Goal: Transaction & Acquisition: Purchase product/service

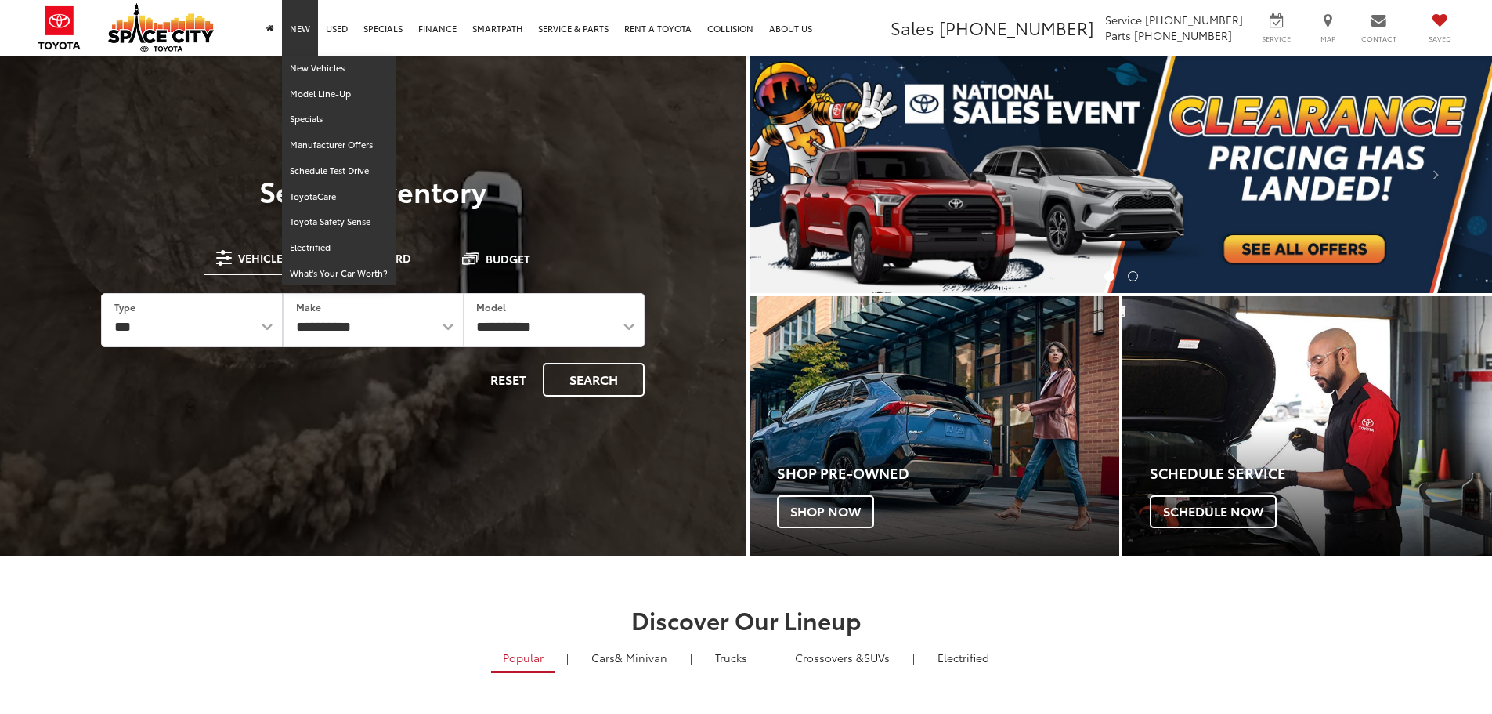
click at [306, 29] on link "New" at bounding box center [300, 28] width 36 height 56
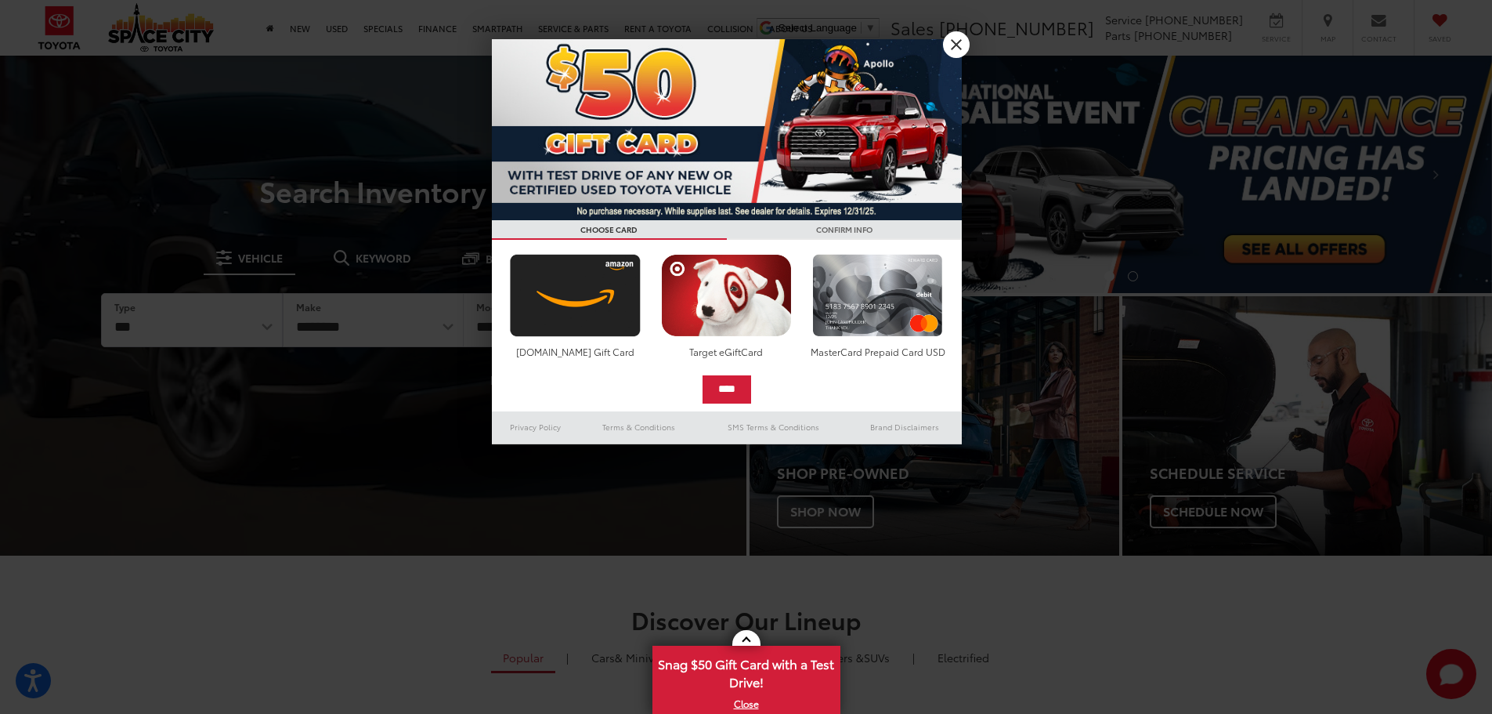
click at [971, 55] on div at bounding box center [746, 357] width 1492 height 714
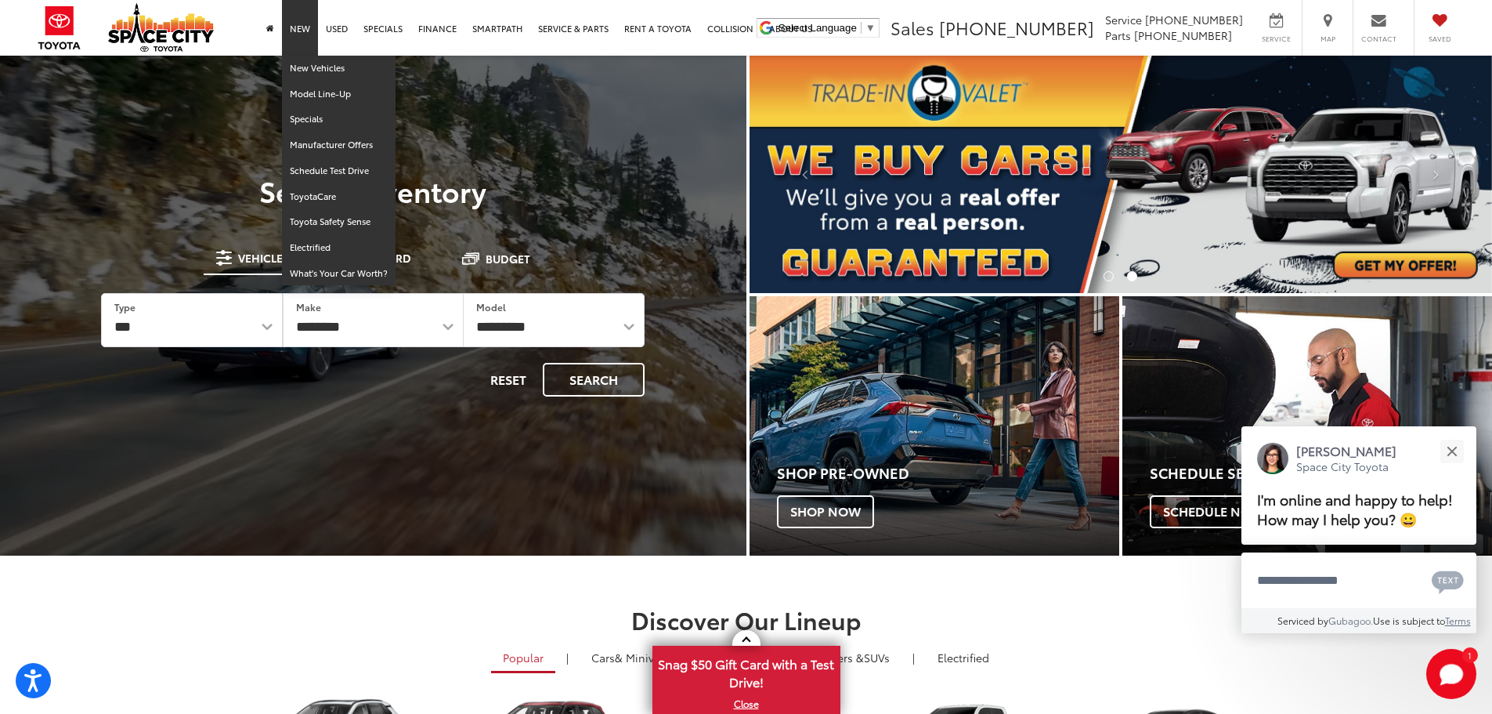
click at [308, 30] on link "New" at bounding box center [300, 28] width 36 height 56
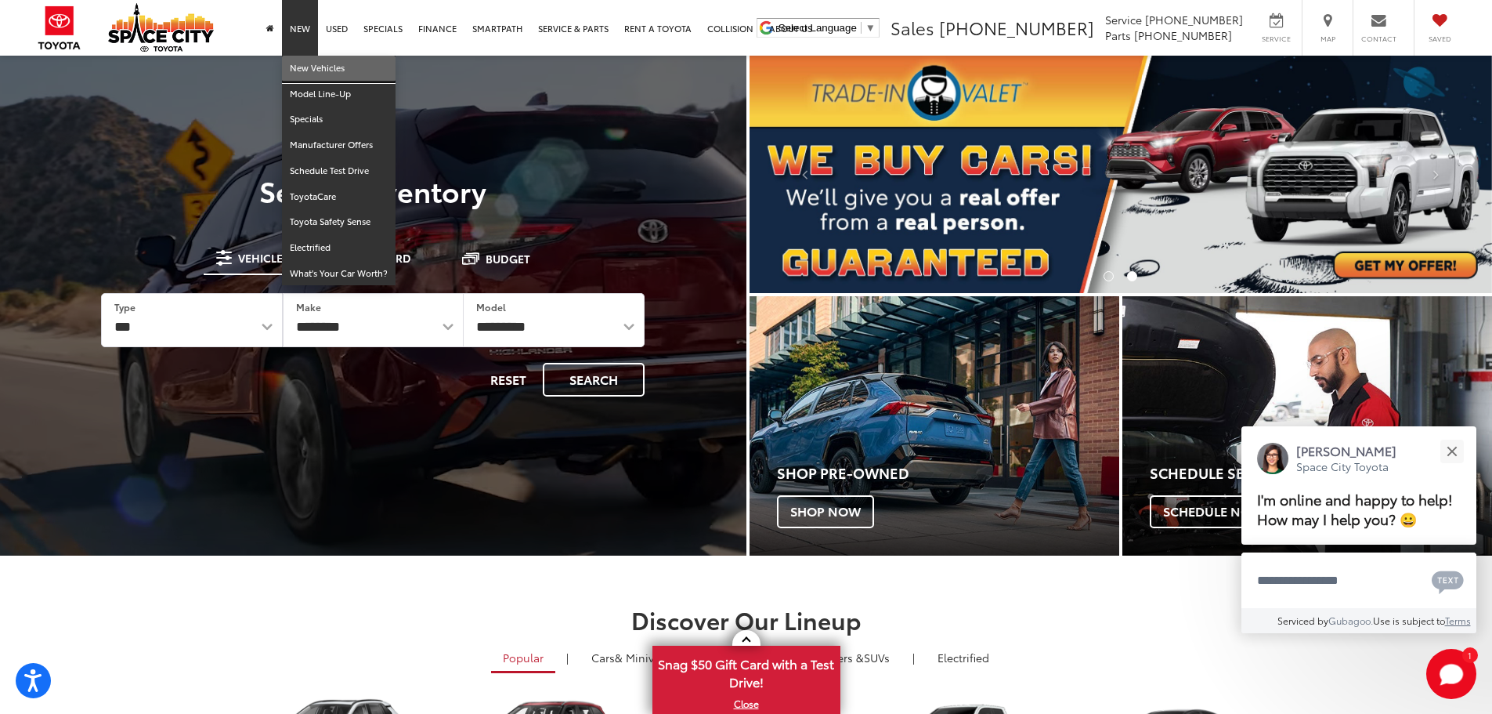
click at [306, 65] on link "New Vehicles" at bounding box center [339, 69] width 114 height 26
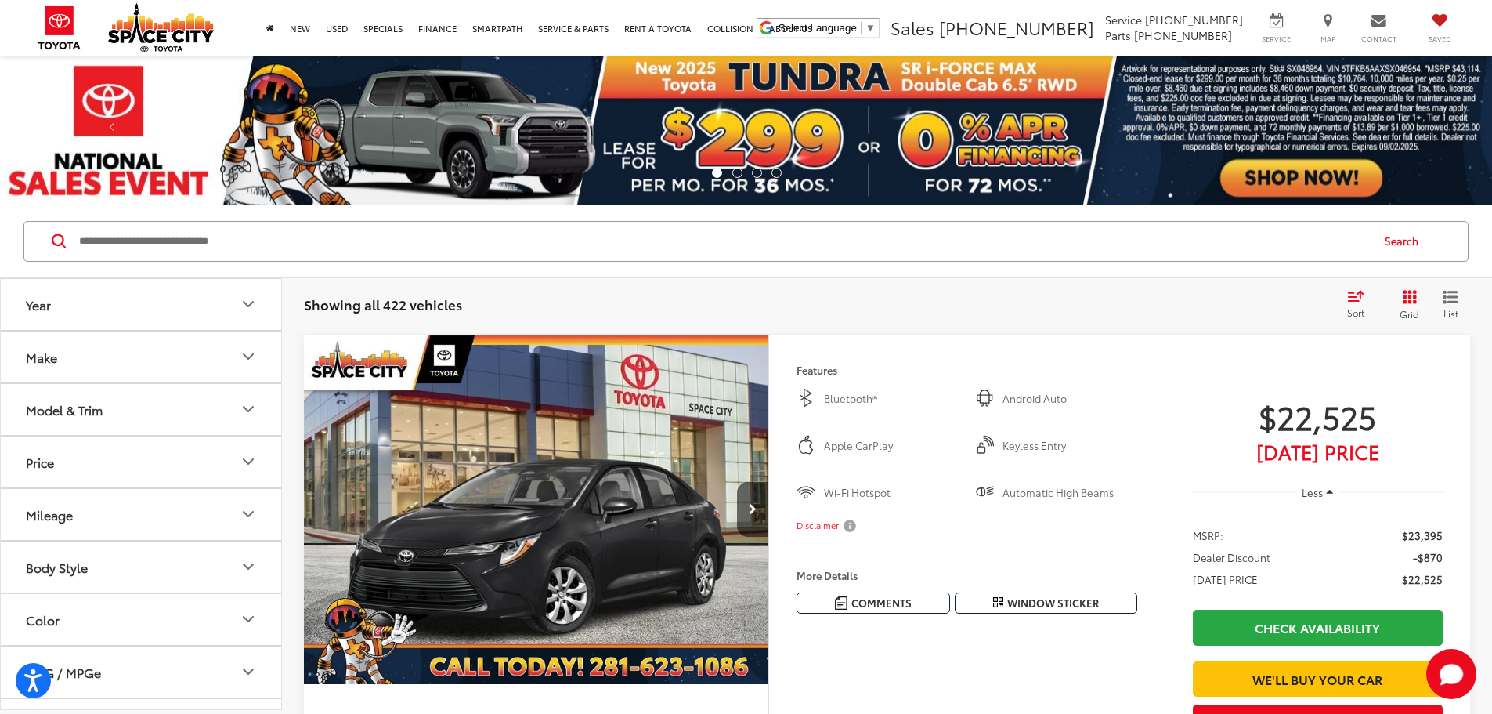
click at [54, 346] on button "Make" at bounding box center [142, 356] width 282 height 51
click at [74, 333] on button "Model & Trim" at bounding box center [142, 352] width 282 height 51
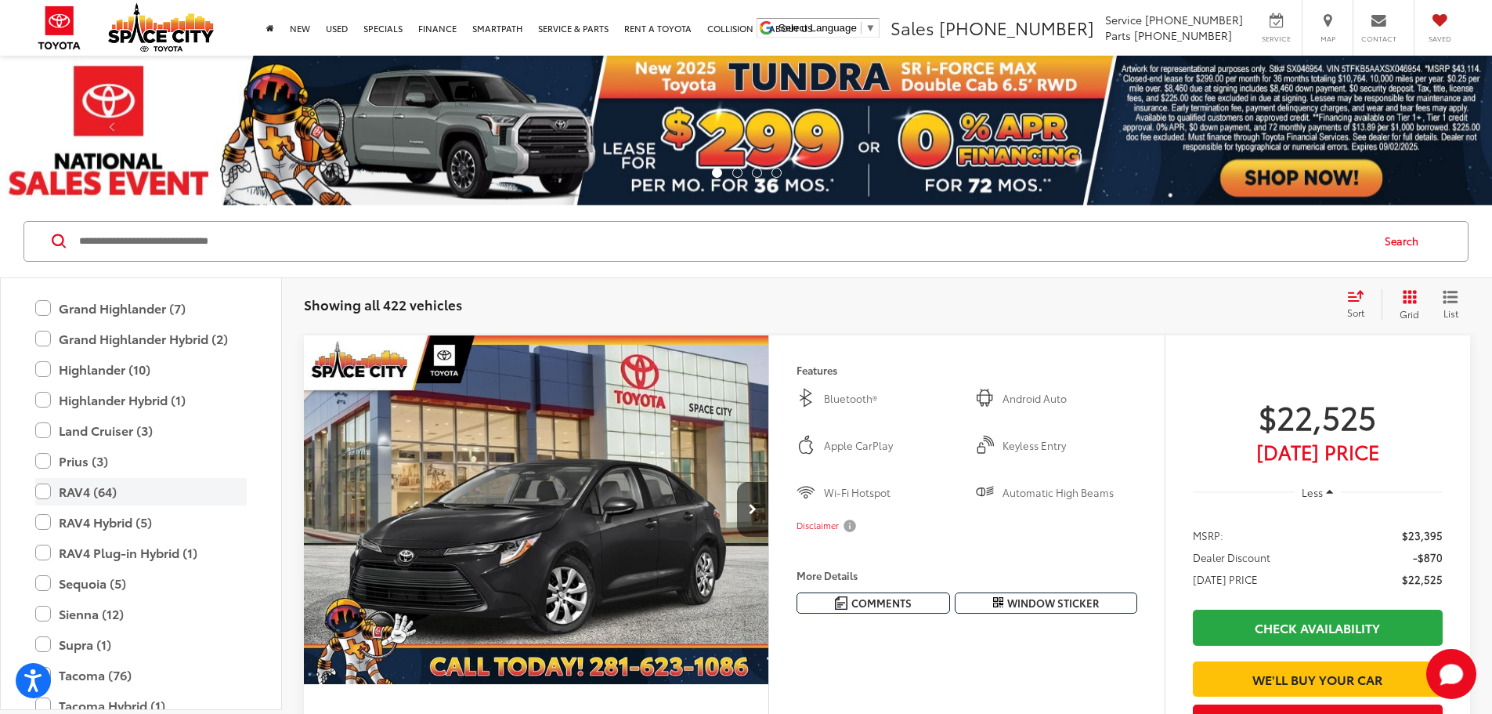
scroll to position [617, 0]
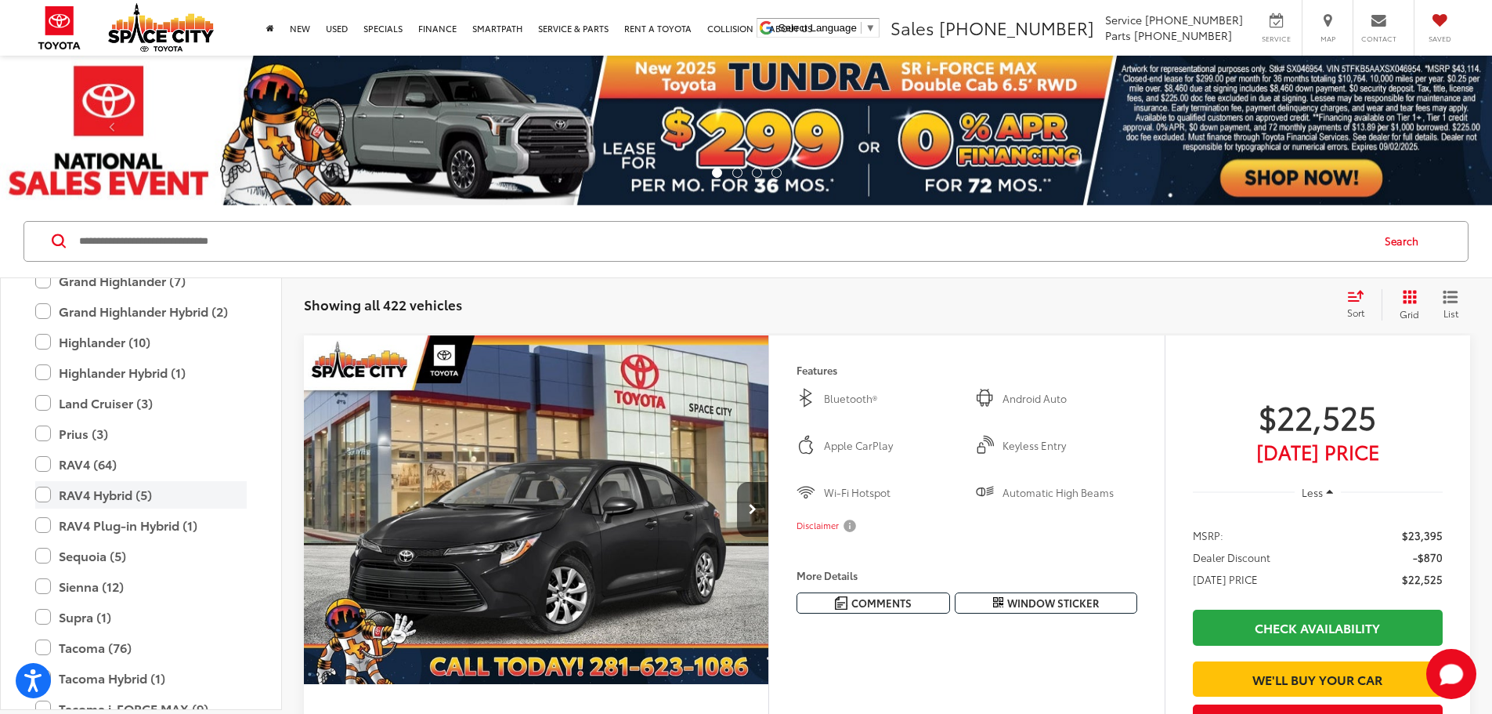
click at [126, 490] on label "RAV4 Hybrid (5)" at bounding box center [141, 494] width 212 height 27
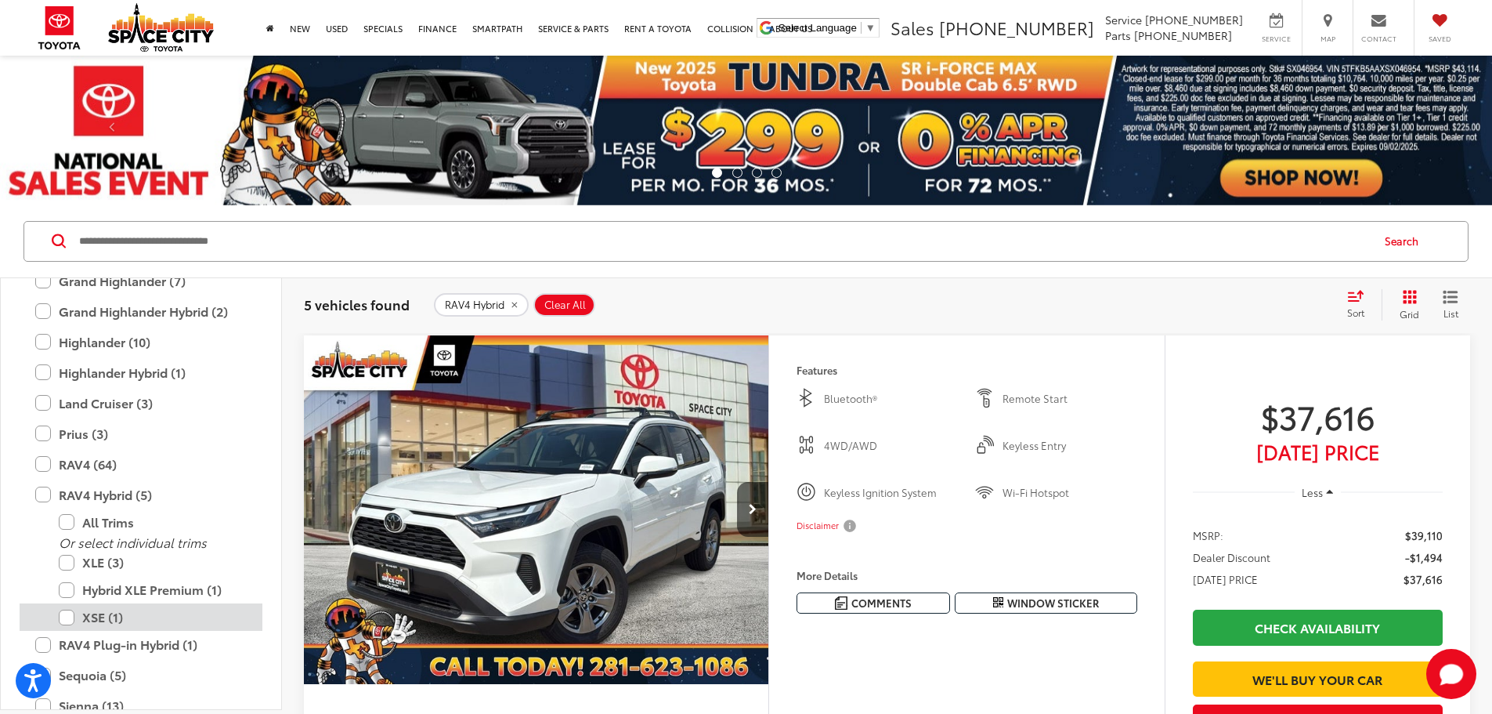
click at [96, 618] on label "XSE (1)" at bounding box center [153, 616] width 188 height 27
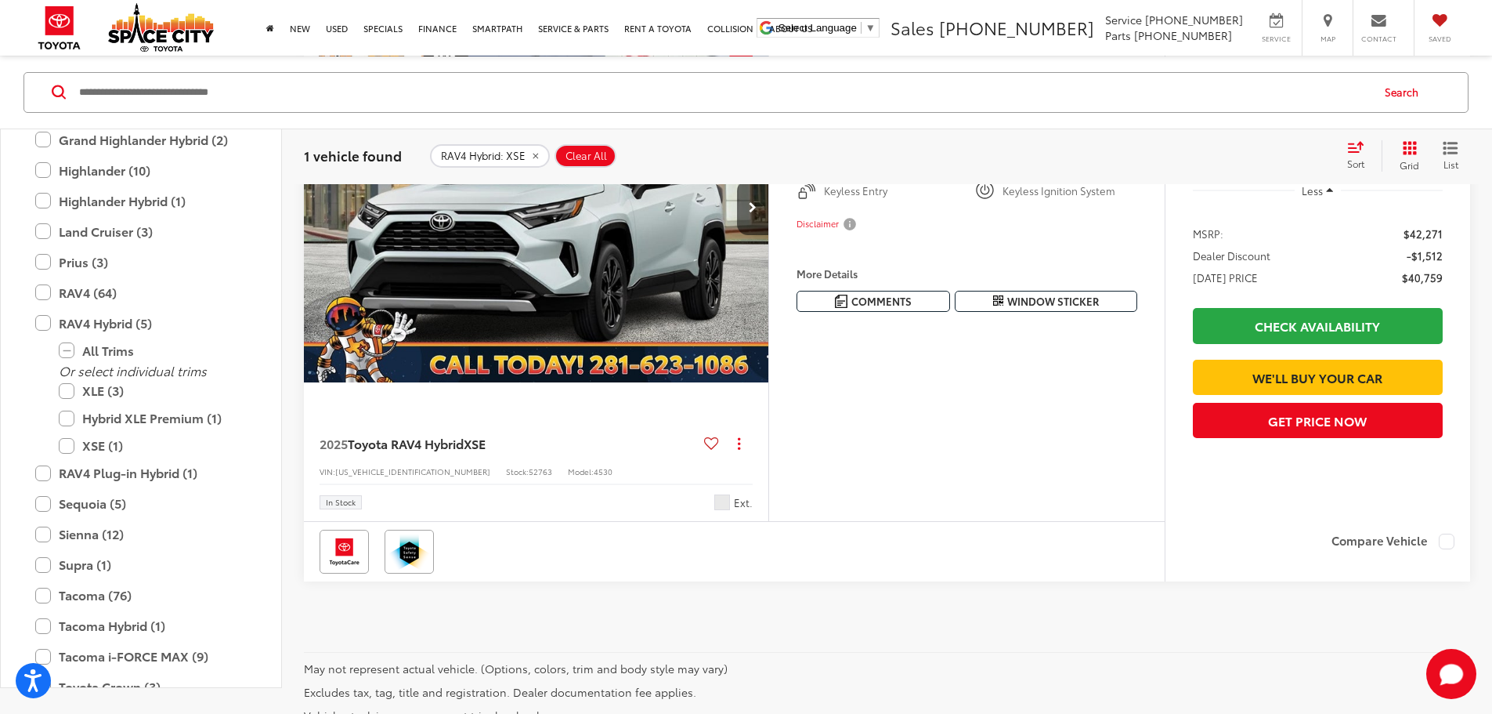
scroll to position [313, 0]
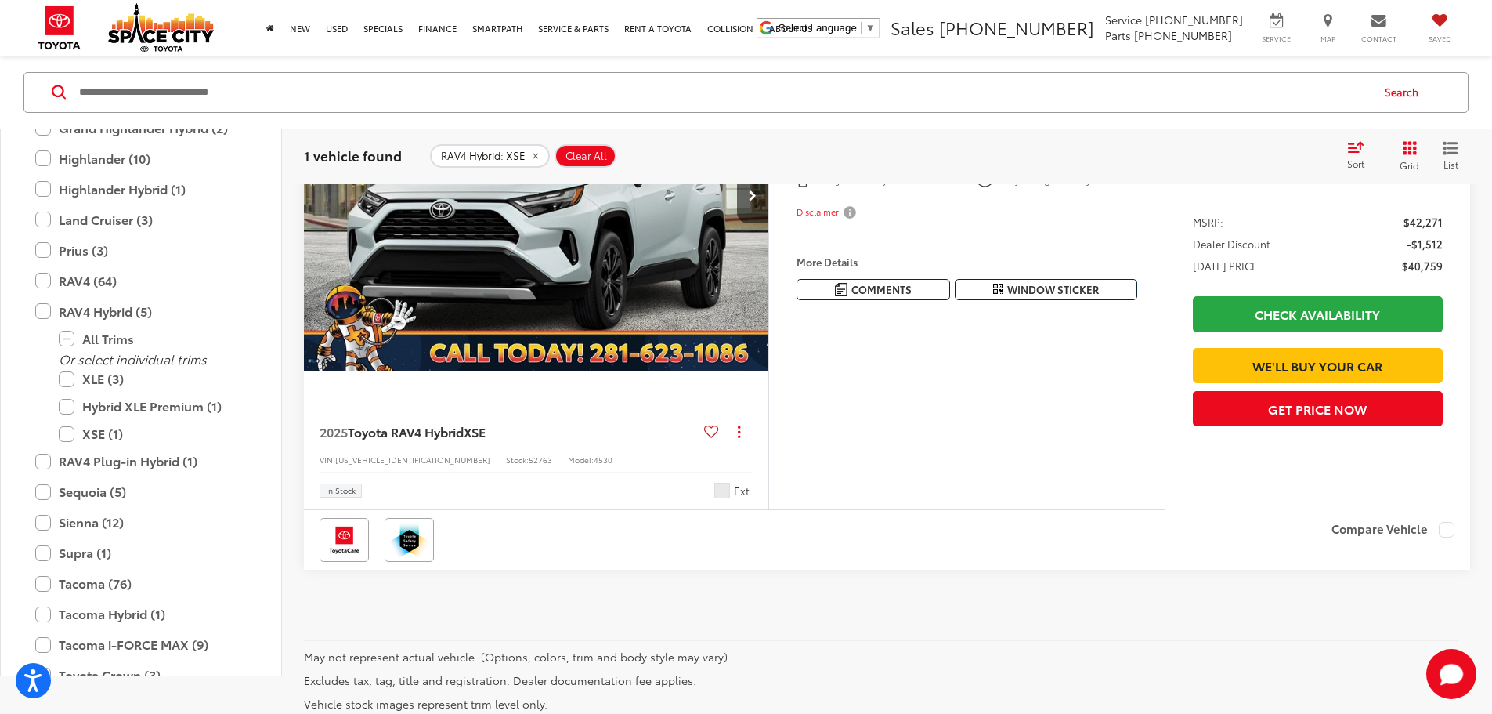
click at [0, 0] on button "More..." at bounding box center [0, 0] width 0 height 0
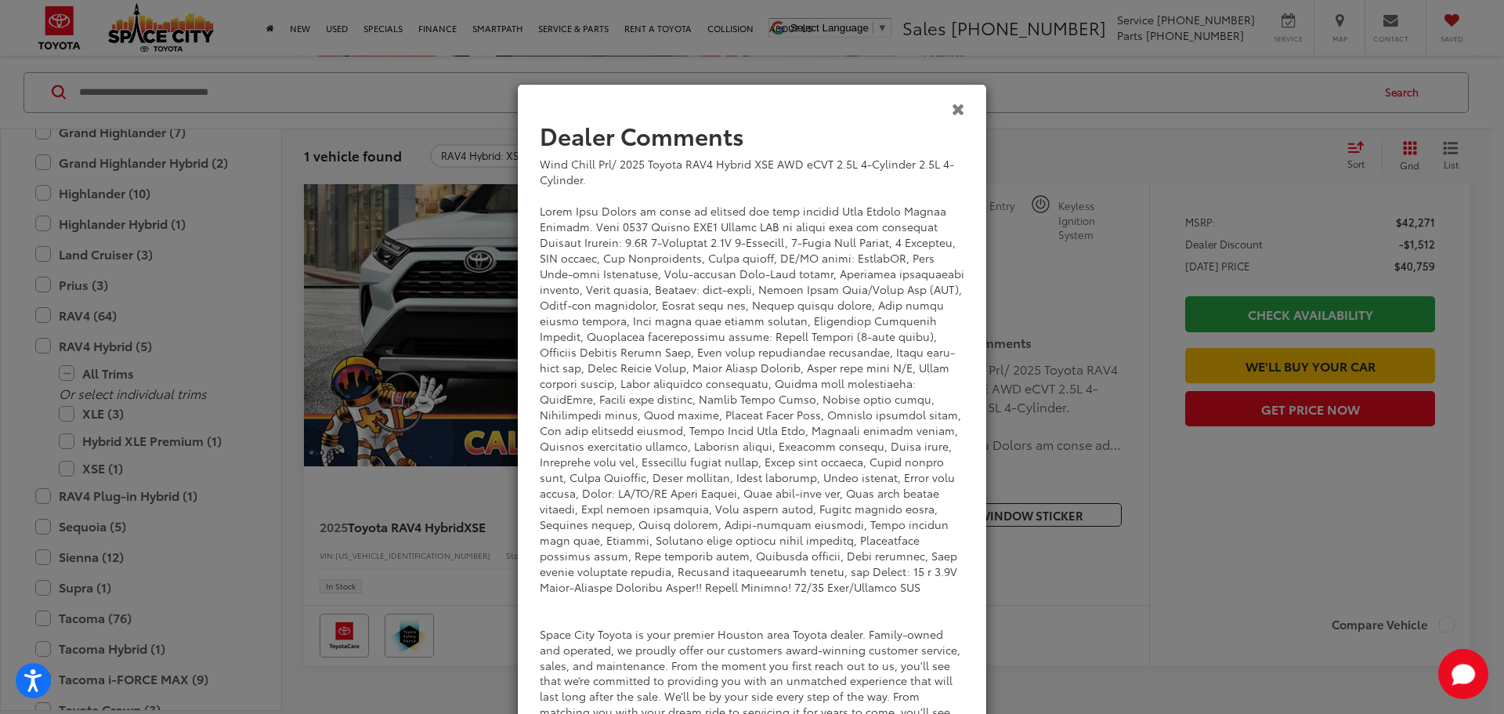
click at [955, 107] on icon "Close" at bounding box center [958, 108] width 13 height 16
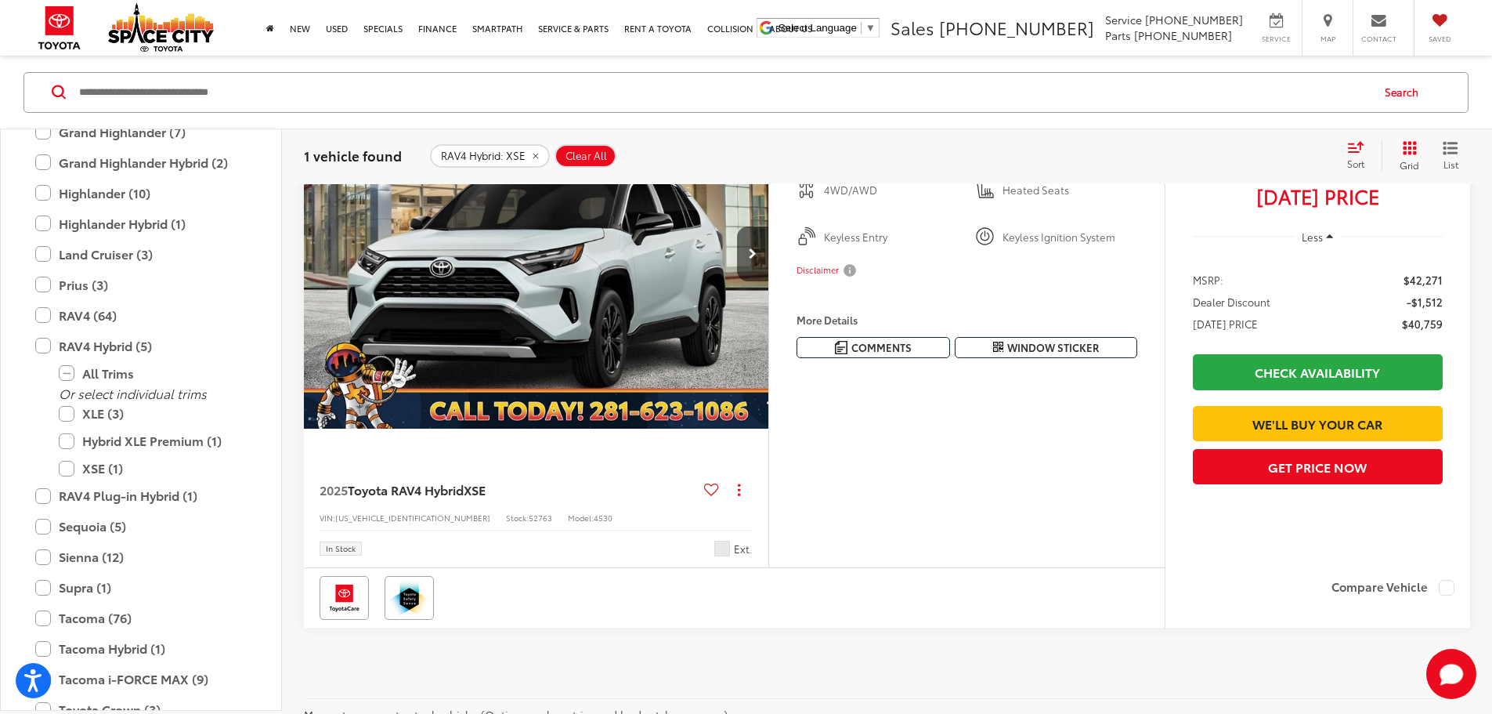
scroll to position [157, 0]
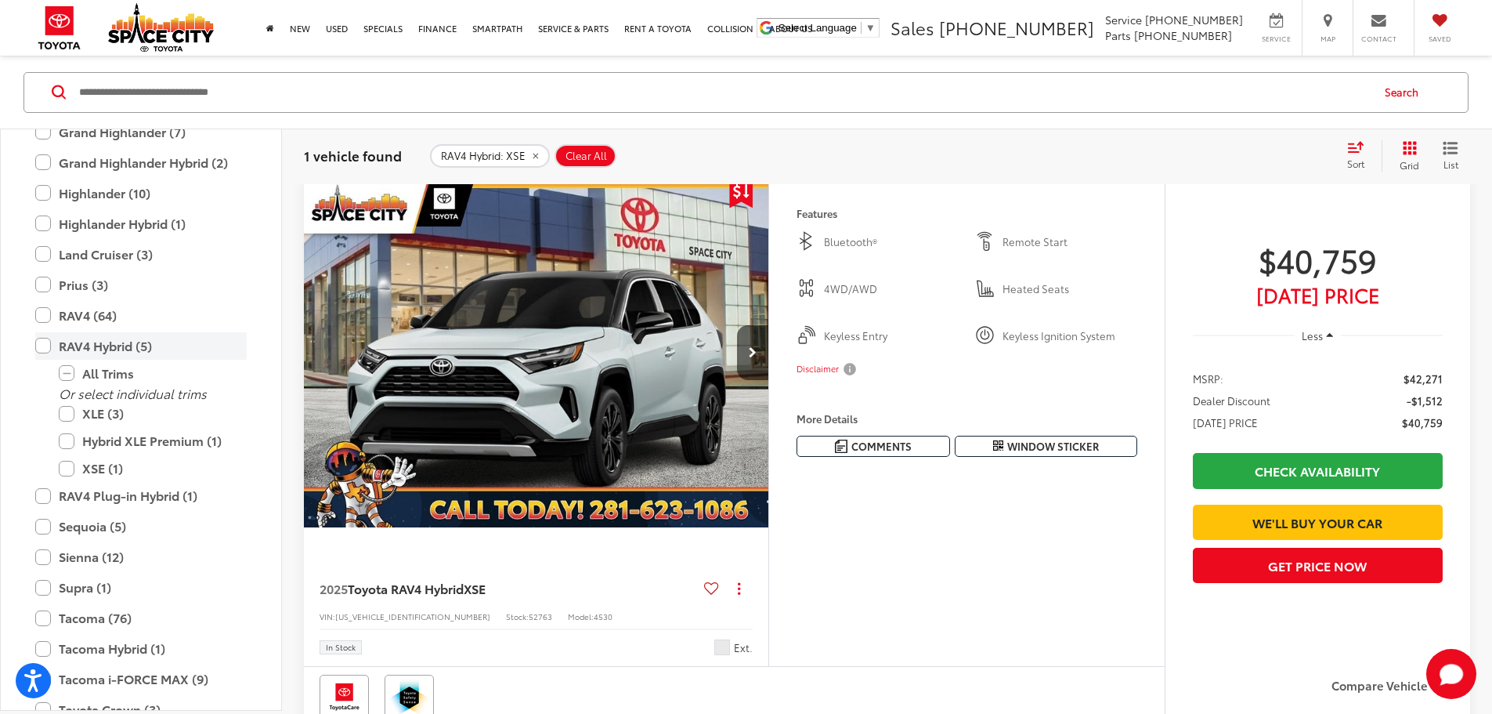
click at [49, 348] on label "RAV4 Hybrid (5)" at bounding box center [141, 344] width 212 height 27
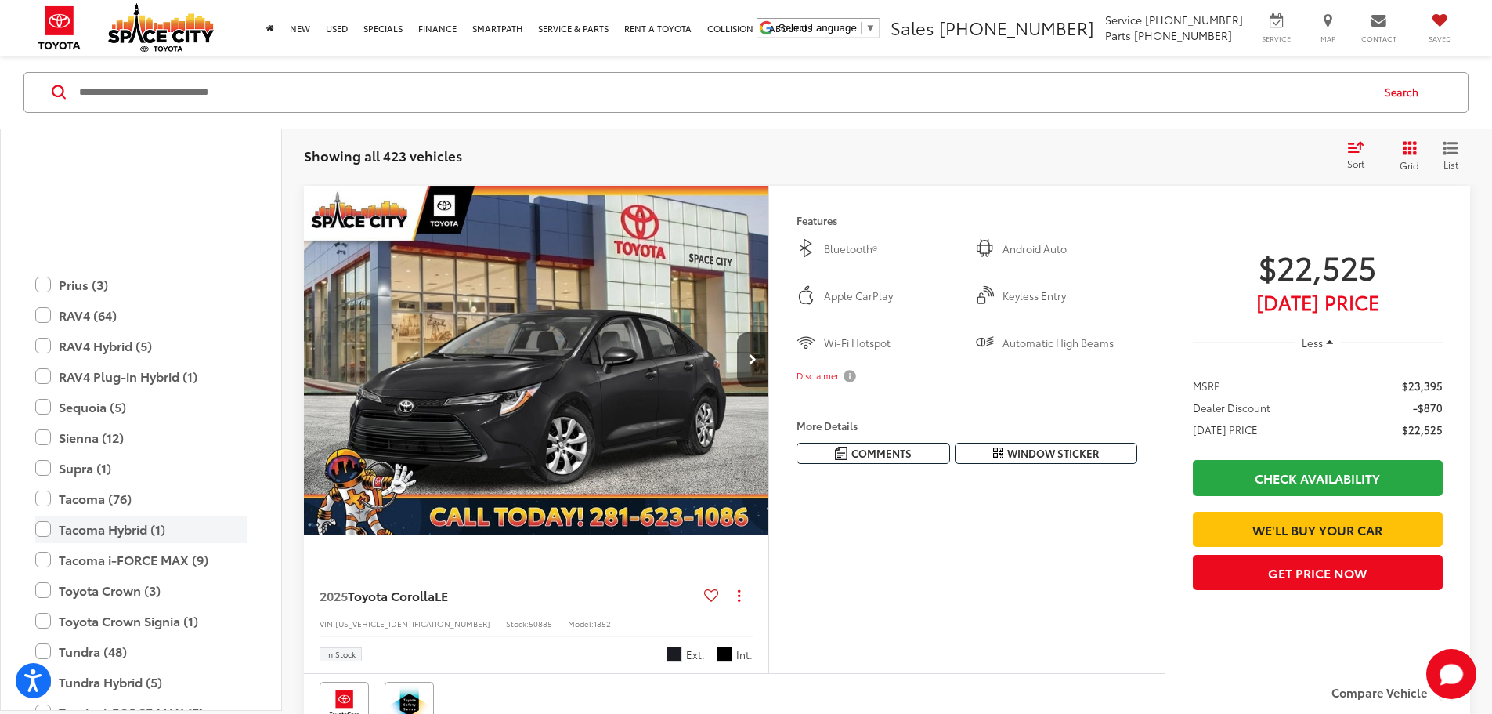
scroll to position [774, 0]
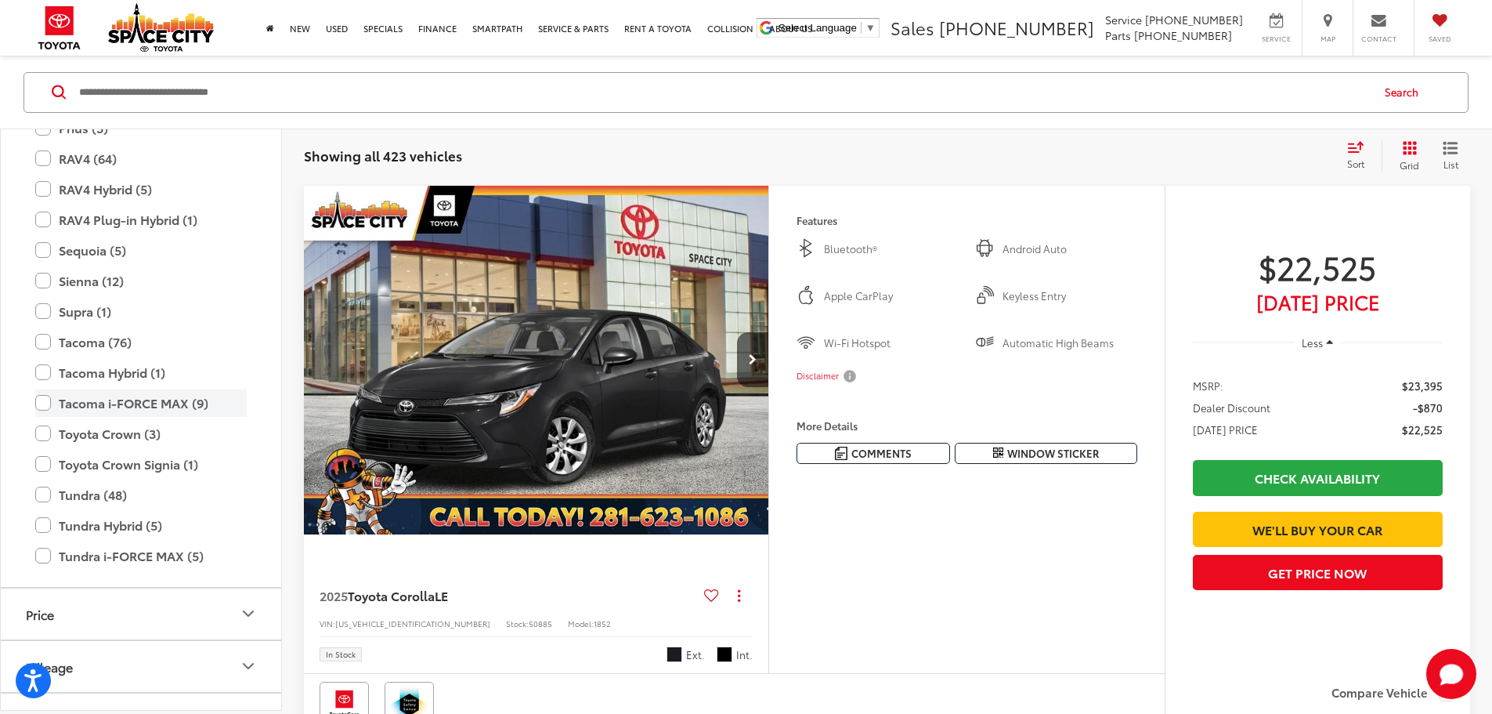
click at [45, 403] on label "Tacoma i-FORCE MAX (9)" at bounding box center [141, 402] width 212 height 27
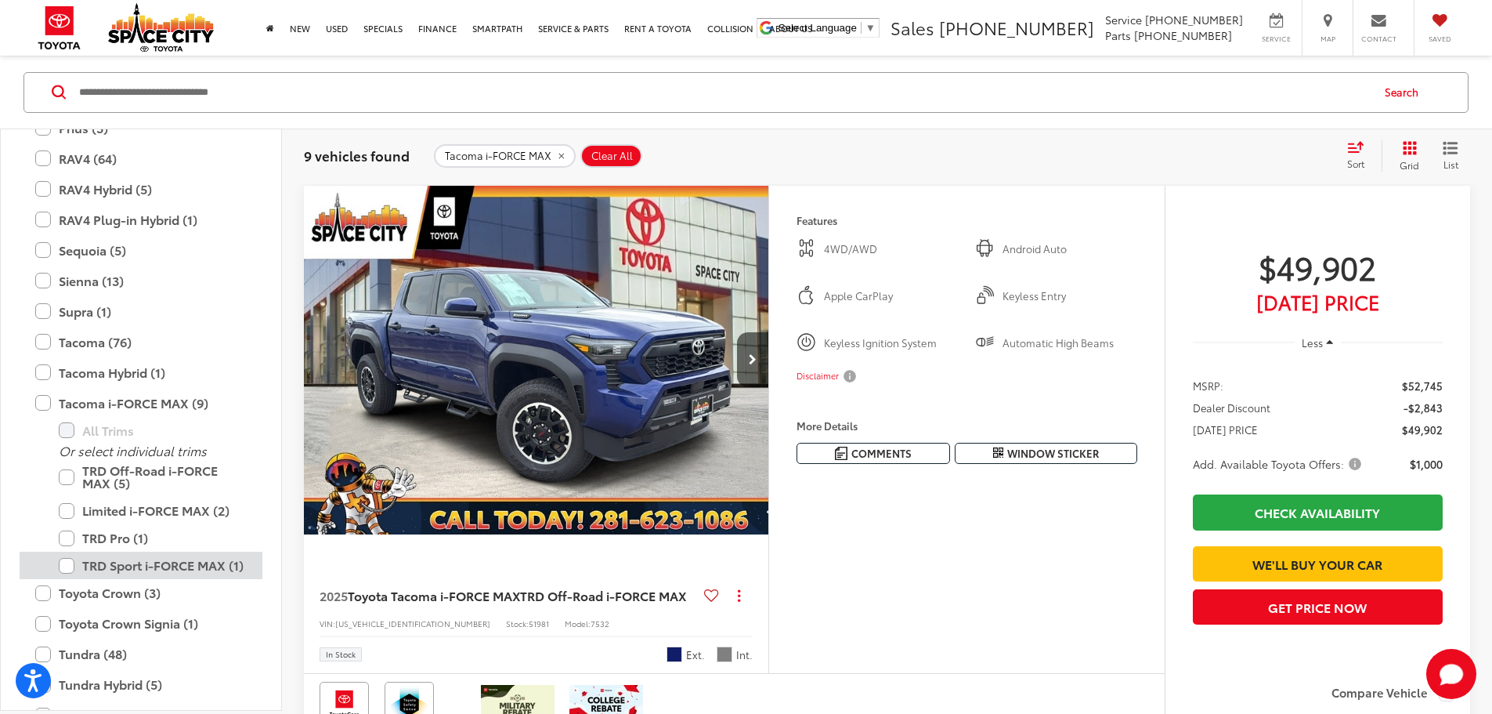
click at [71, 567] on label "TRD Sport i-FORCE MAX (1)" at bounding box center [153, 565] width 188 height 27
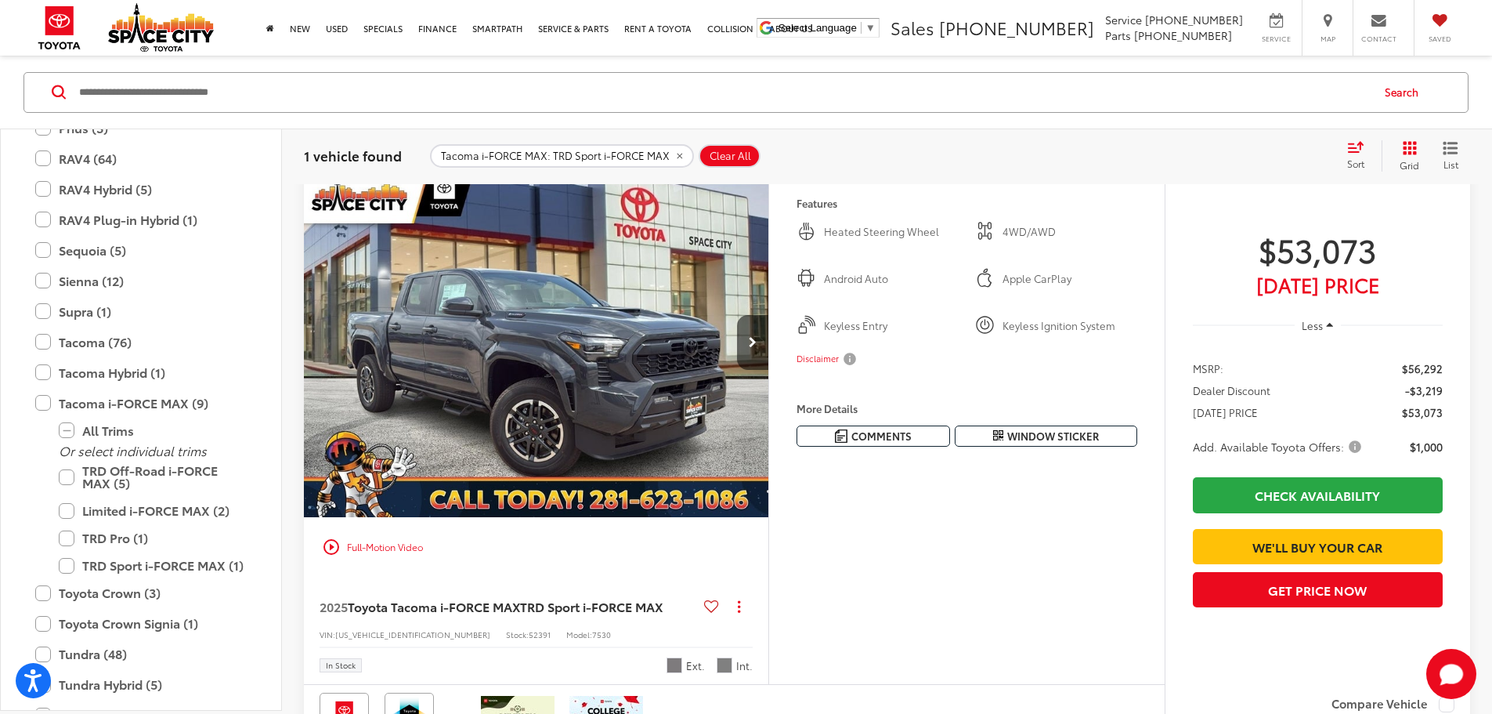
scroll to position [150, 0]
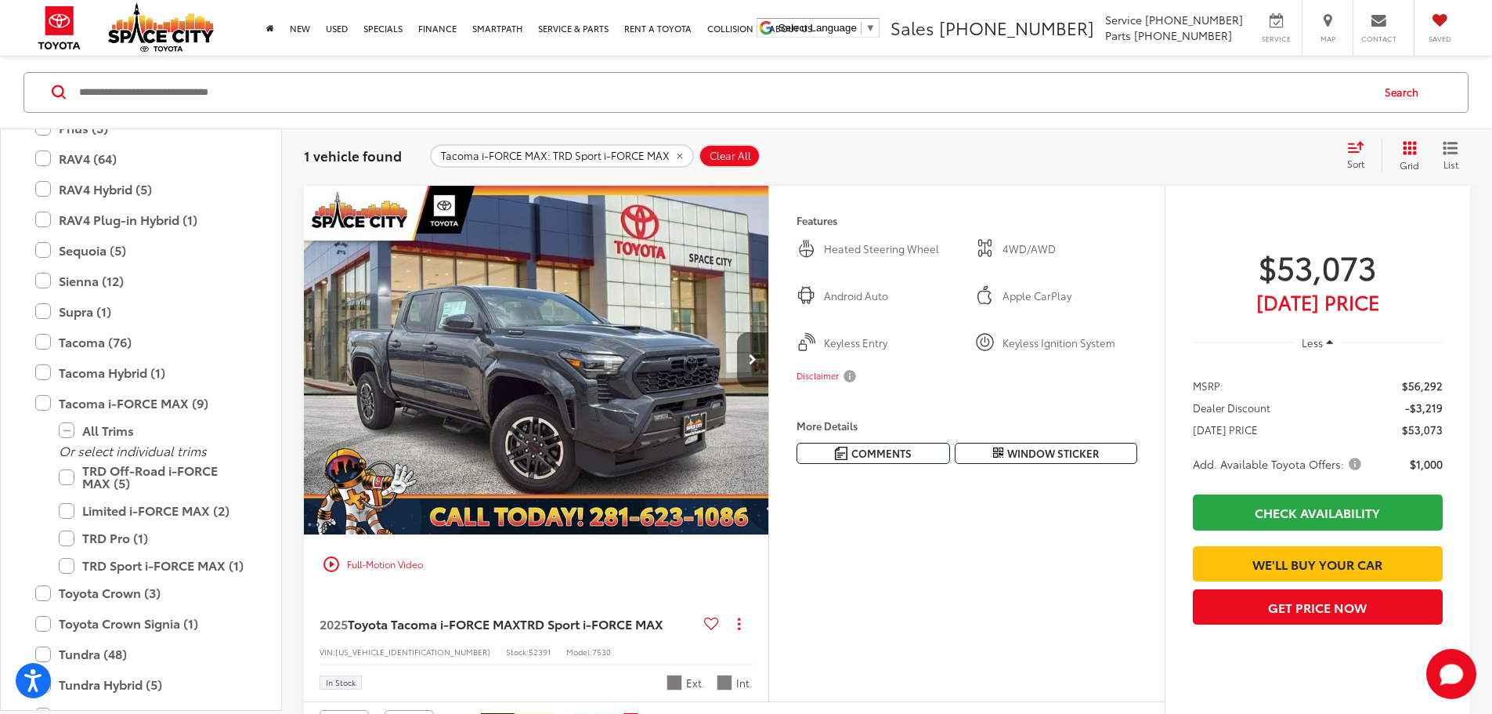
click at [769, 387] on button "Next image" at bounding box center [752, 359] width 31 height 55
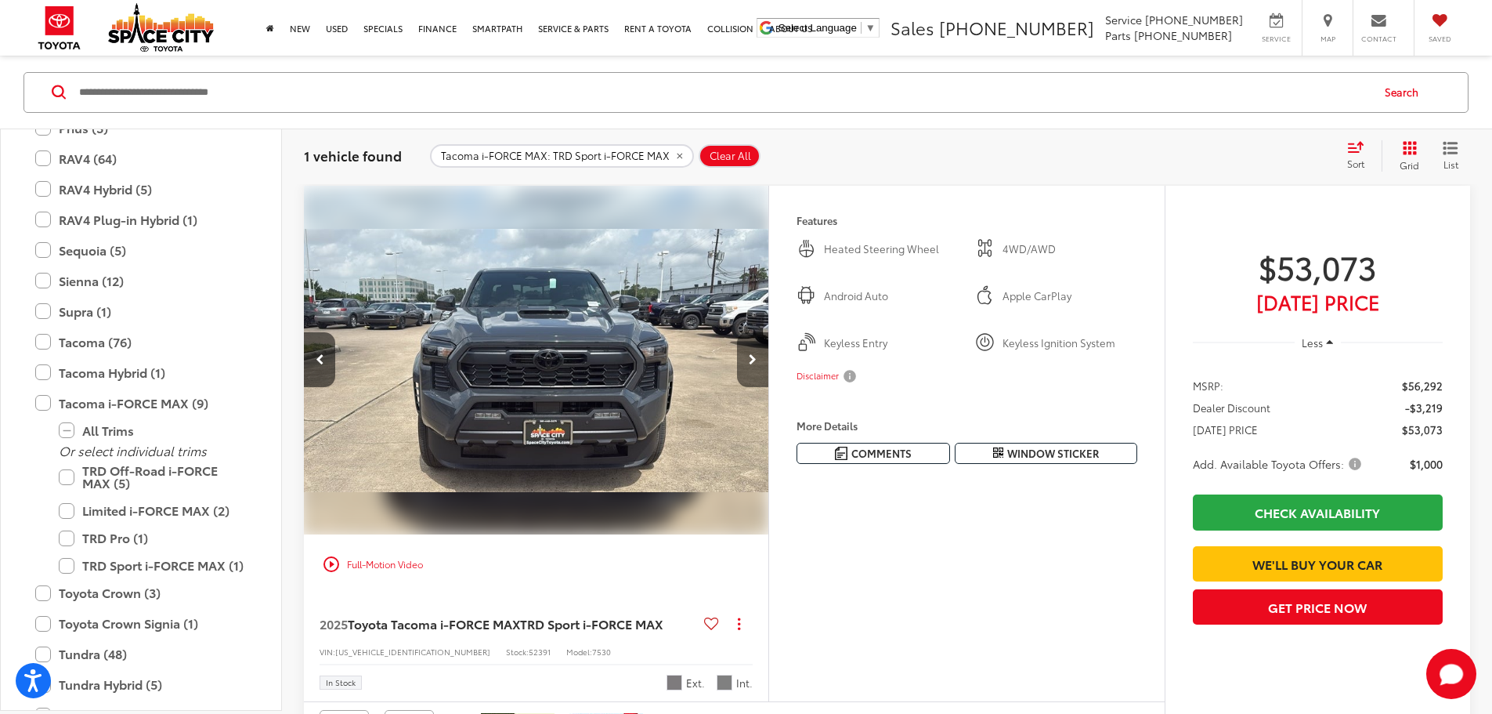
click at [769, 387] on button "Next image" at bounding box center [752, 359] width 31 height 55
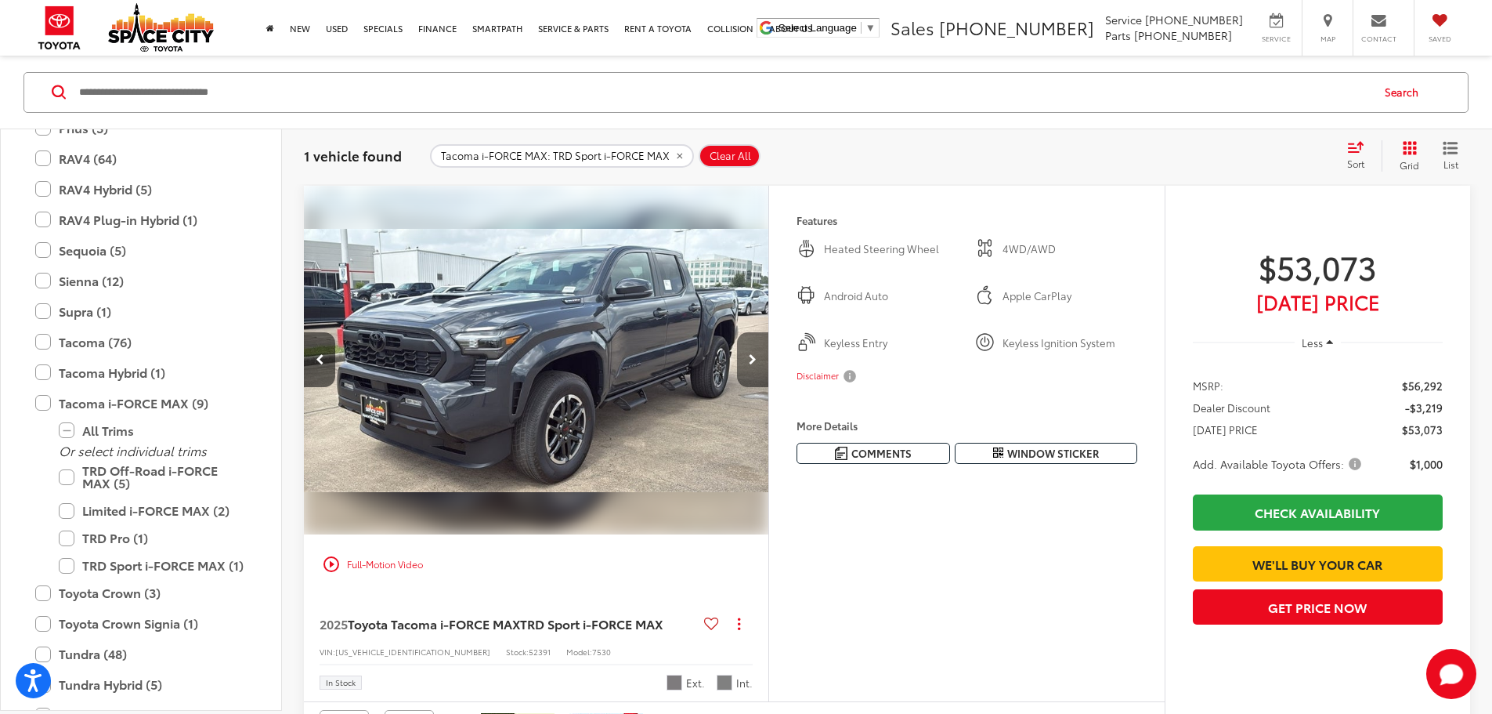
scroll to position [0, 1188]
click at [769, 387] on button "Next image" at bounding box center [752, 359] width 31 height 55
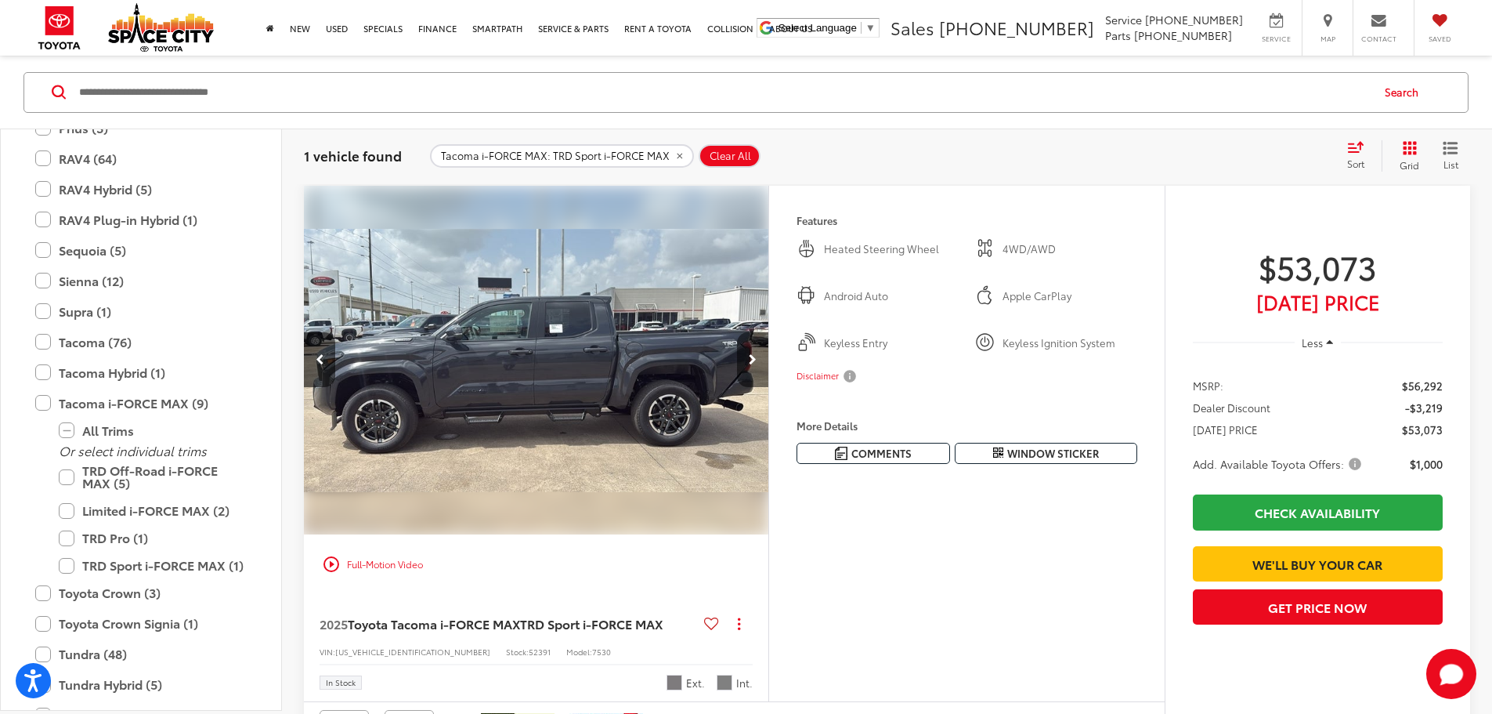
click at [769, 387] on button "Next image" at bounding box center [752, 359] width 31 height 55
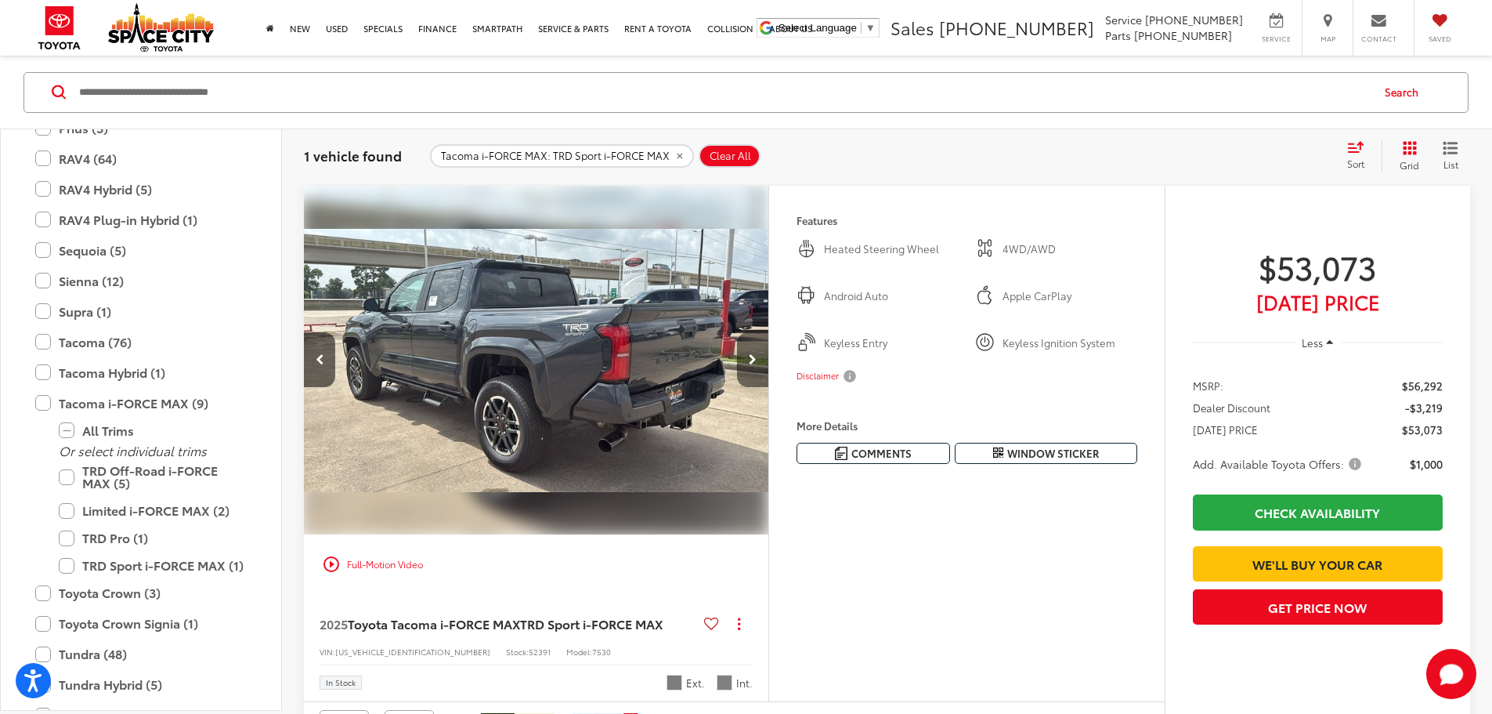
click at [769, 387] on button "Next image" at bounding box center [752, 359] width 31 height 55
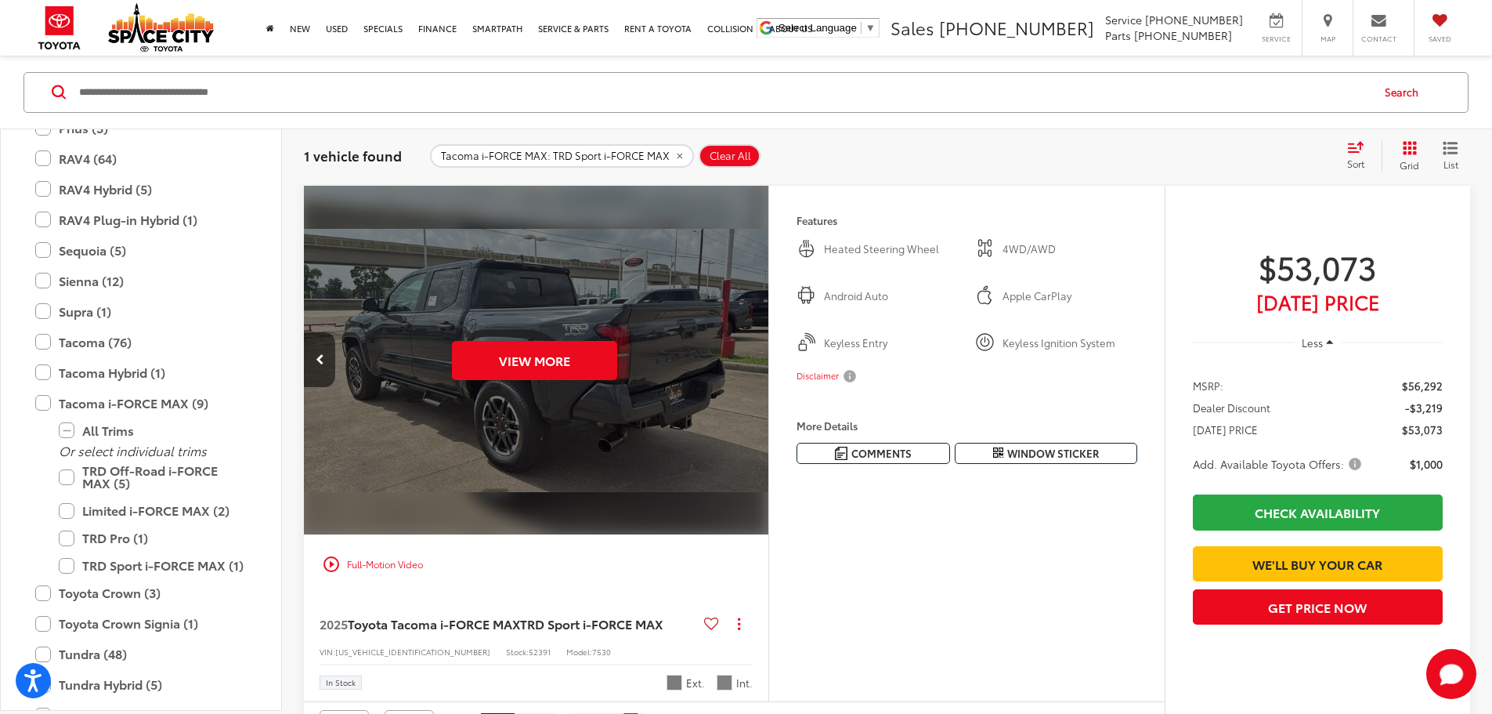
scroll to position [0, 2971]
click at [768, 415] on div "View More" at bounding box center [534, 361] width 467 height 350
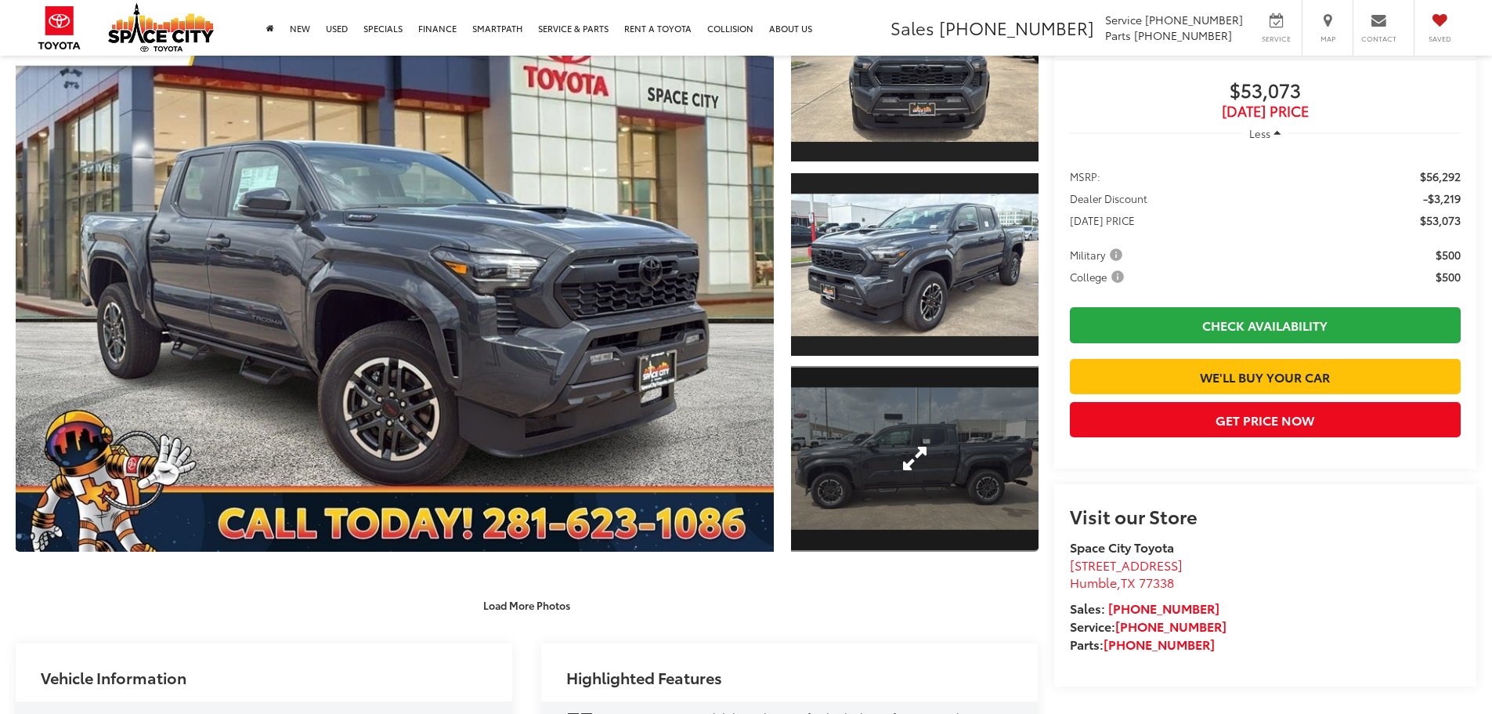
scroll to position [513, 0]
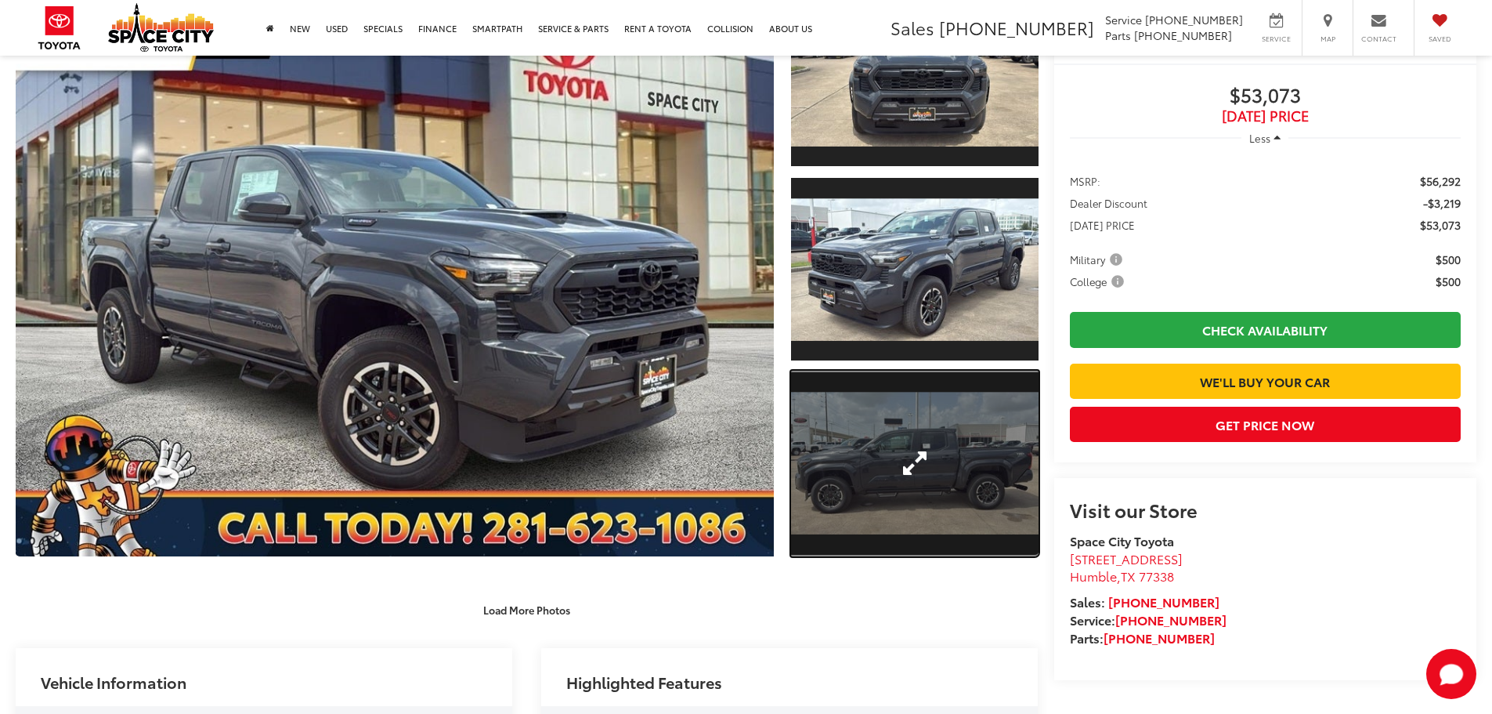
click at [893, 421] on link "Expand Photo 3" at bounding box center [915, 464] width 248 height 186
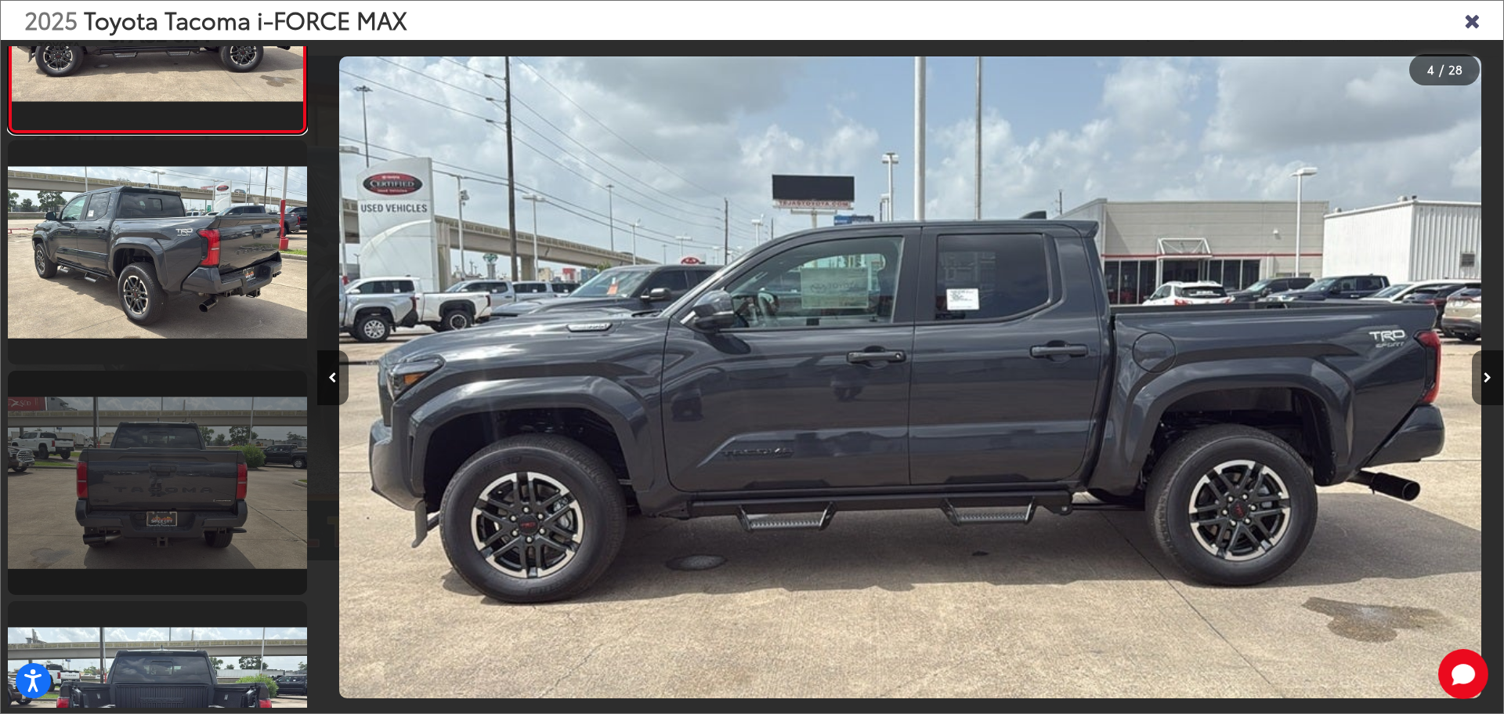
scroll to position [0, 0]
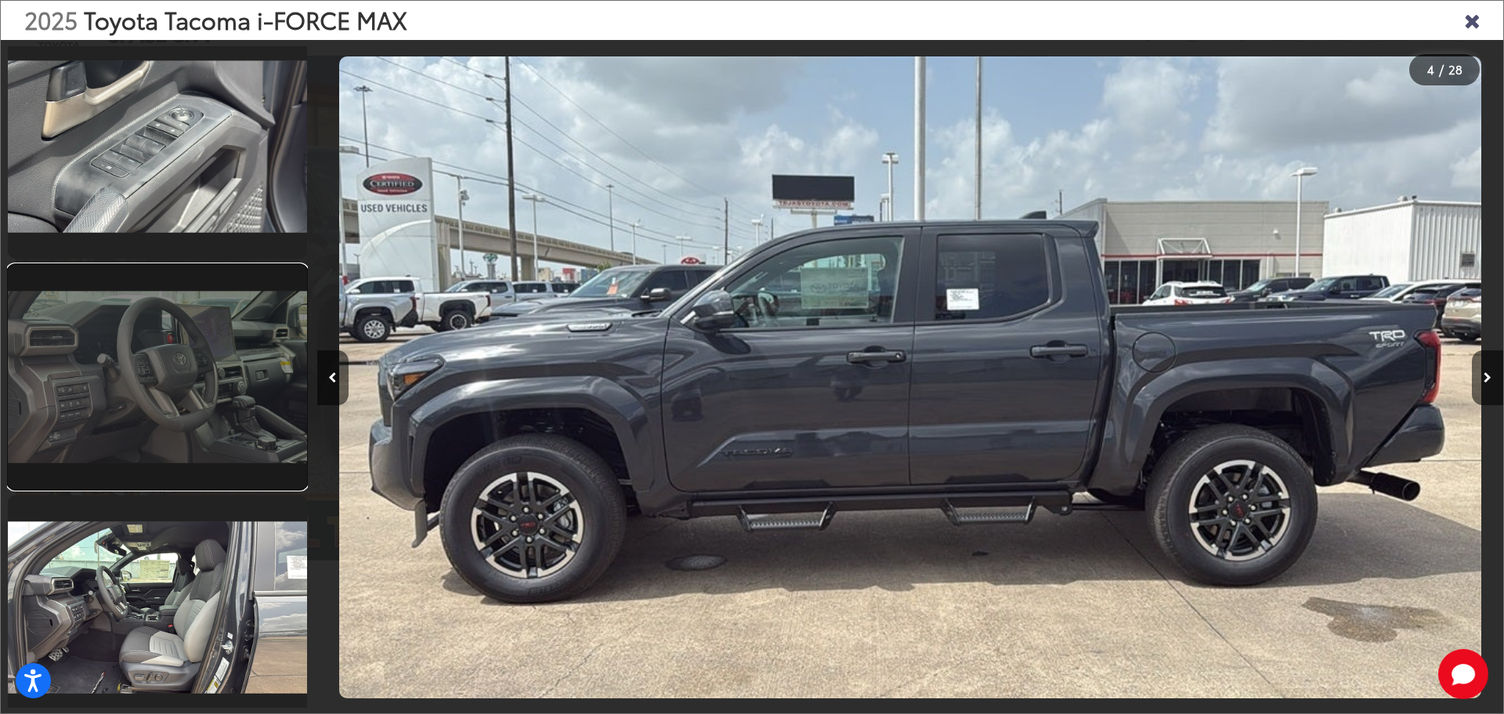
click at [161, 409] on link at bounding box center [157, 377] width 299 height 224
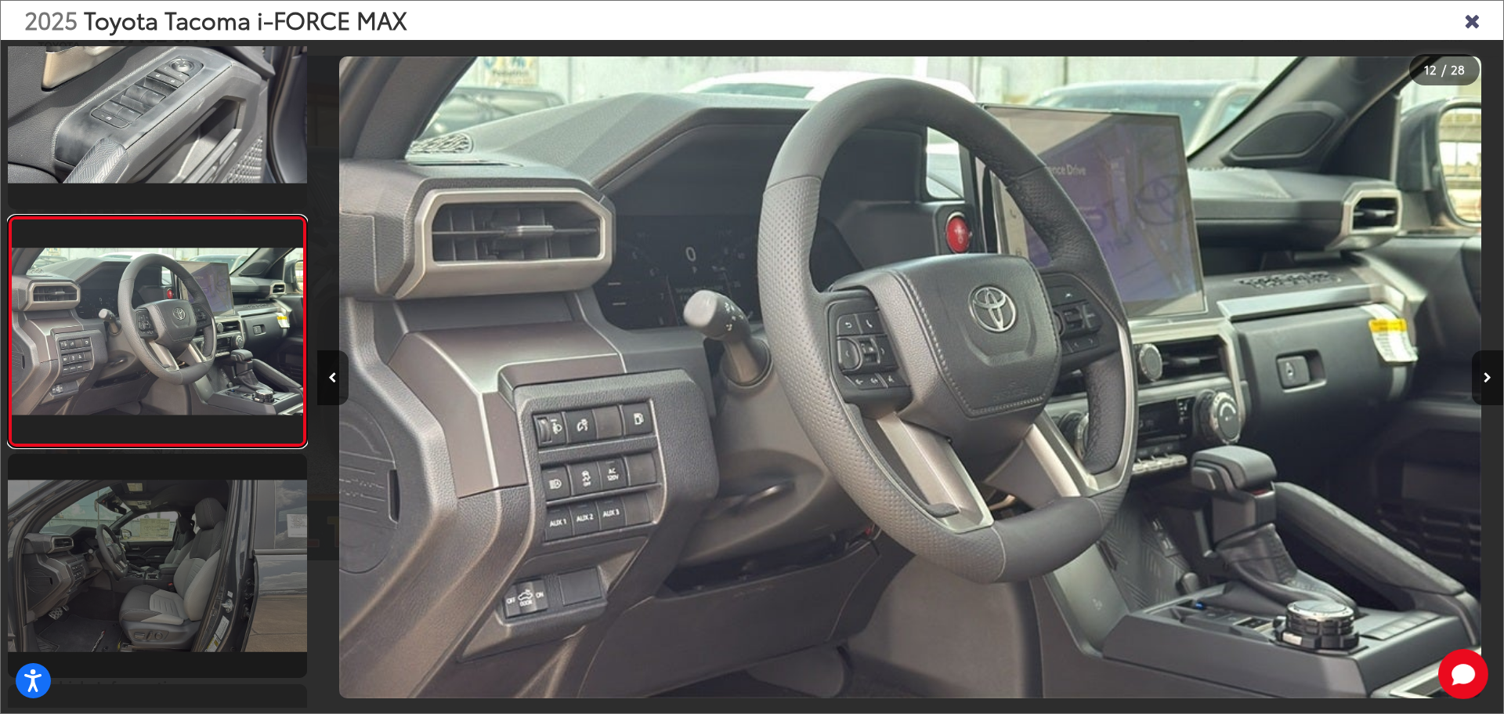
scroll to position [2445, 0]
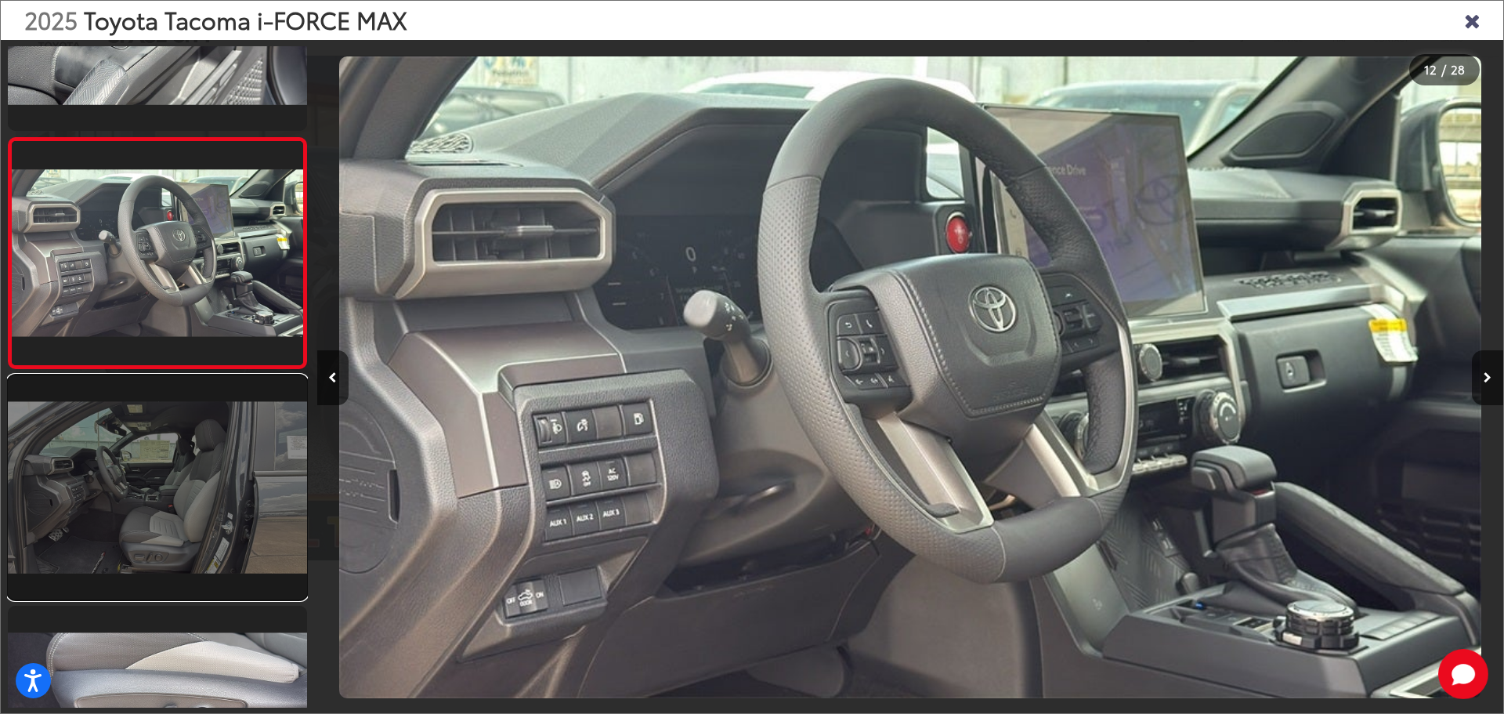
click at [154, 490] on link at bounding box center [157, 487] width 299 height 224
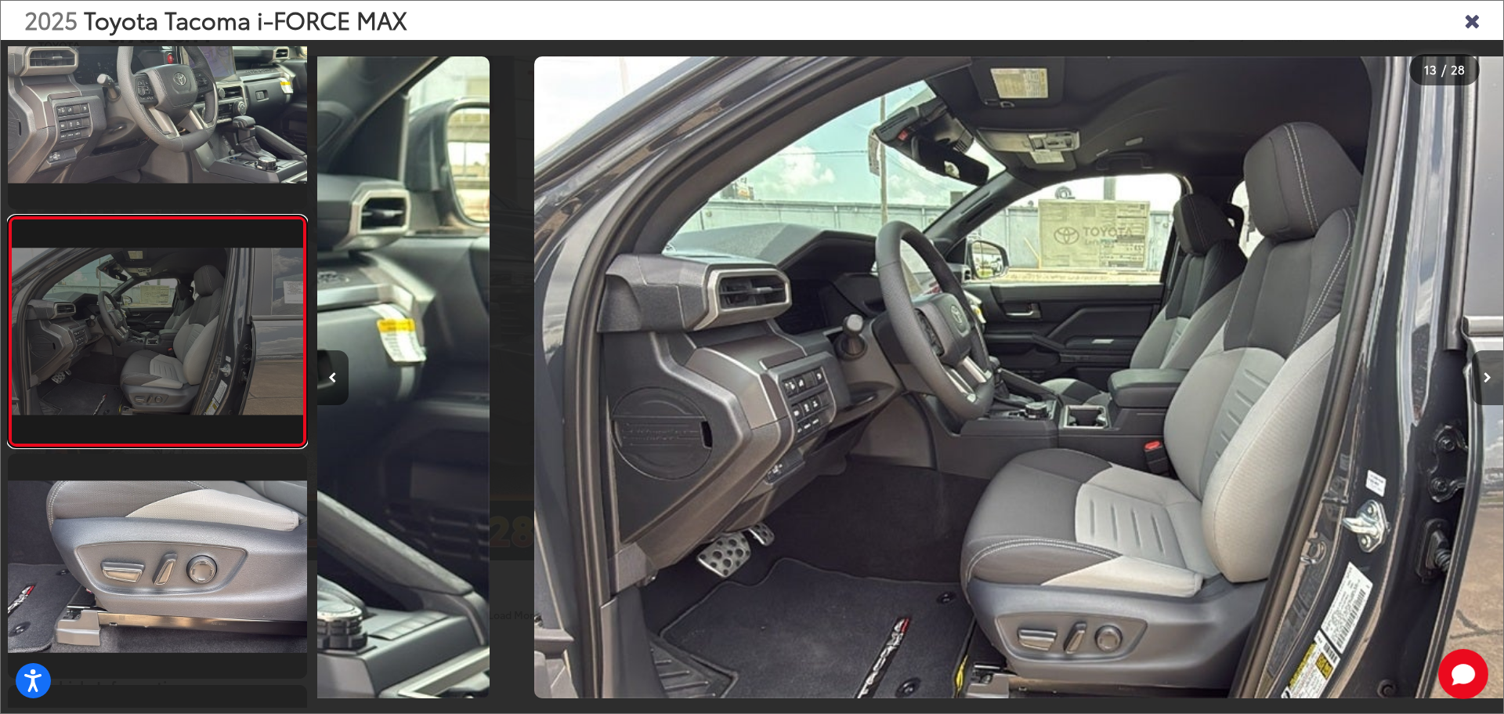
scroll to position [0, 14237]
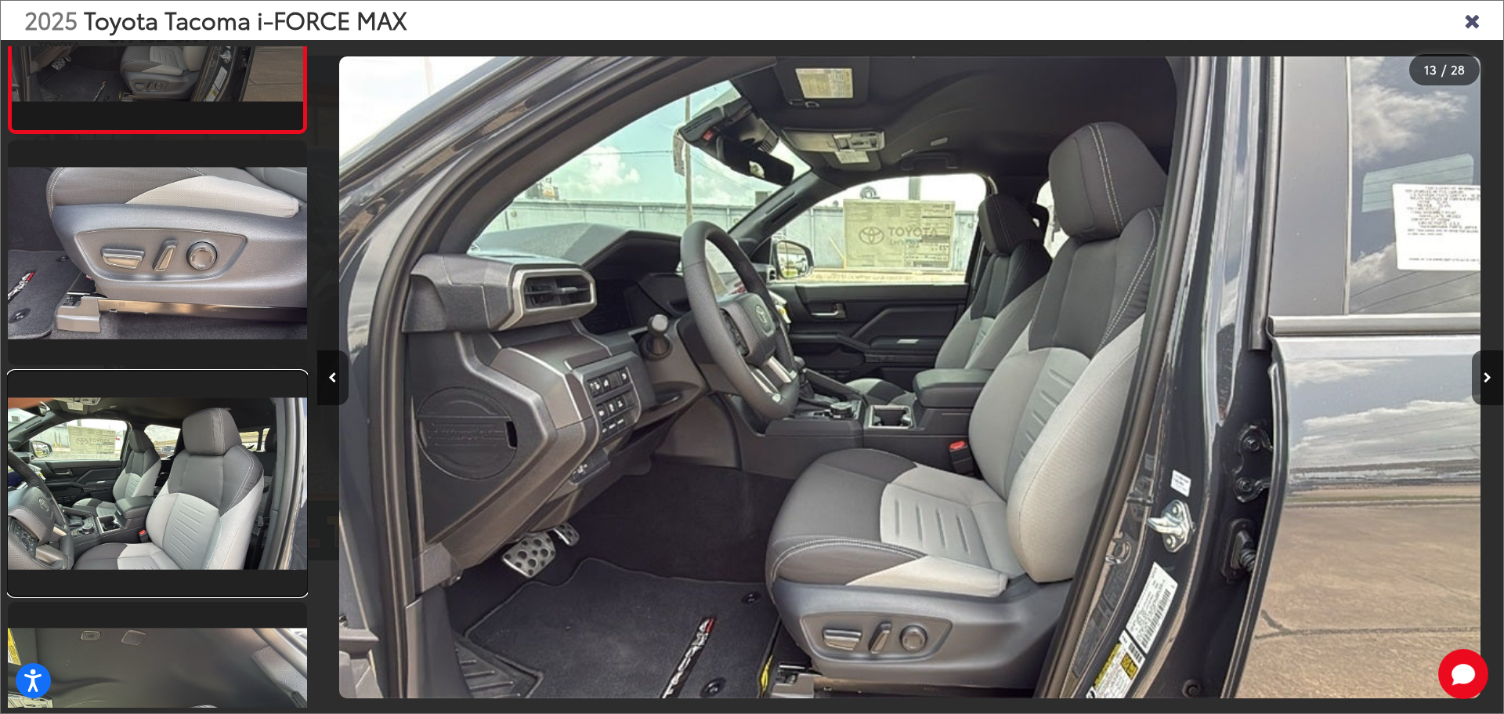
click at [154, 490] on link at bounding box center [157, 483] width 299 height 224
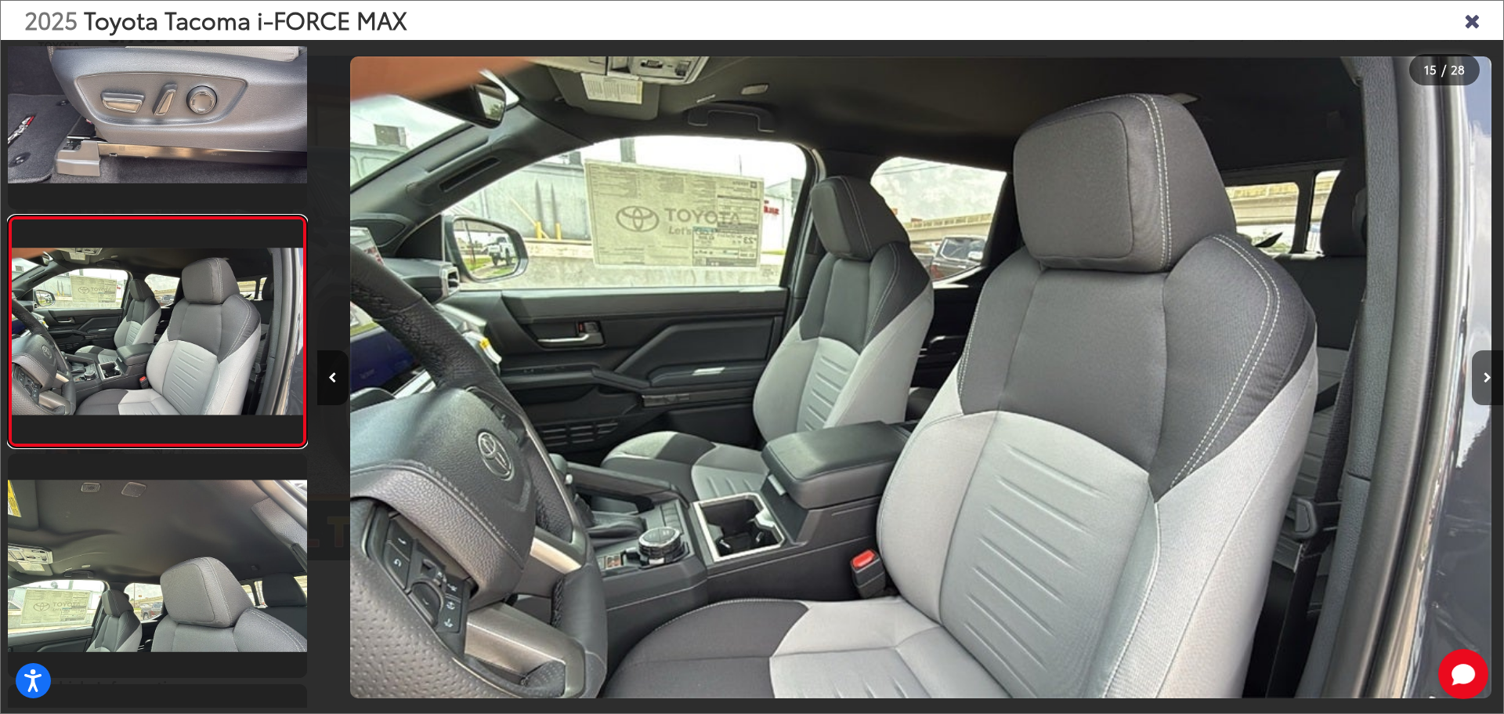
scroll to position [0, 16610]
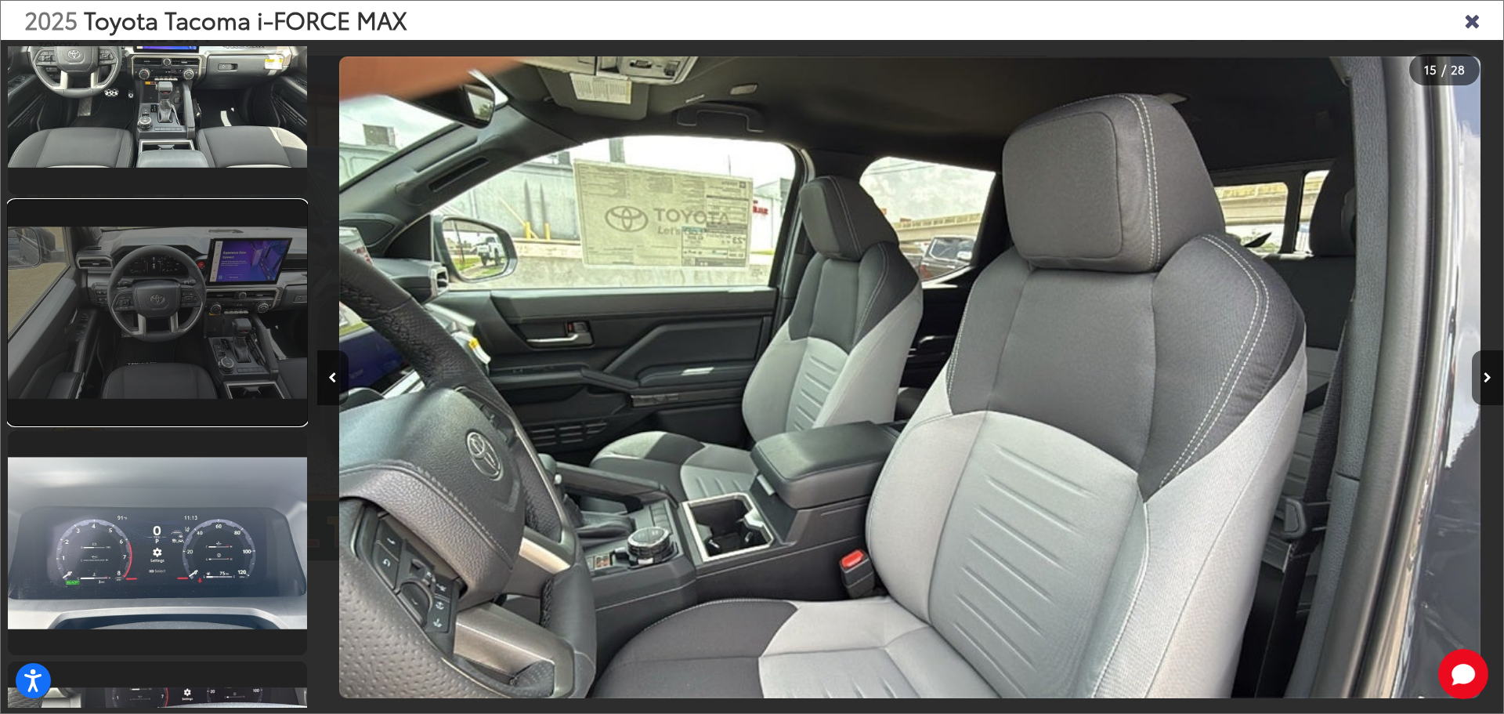
click at [138, 353] on link at bounding box center [157, 313] width 299 height 224
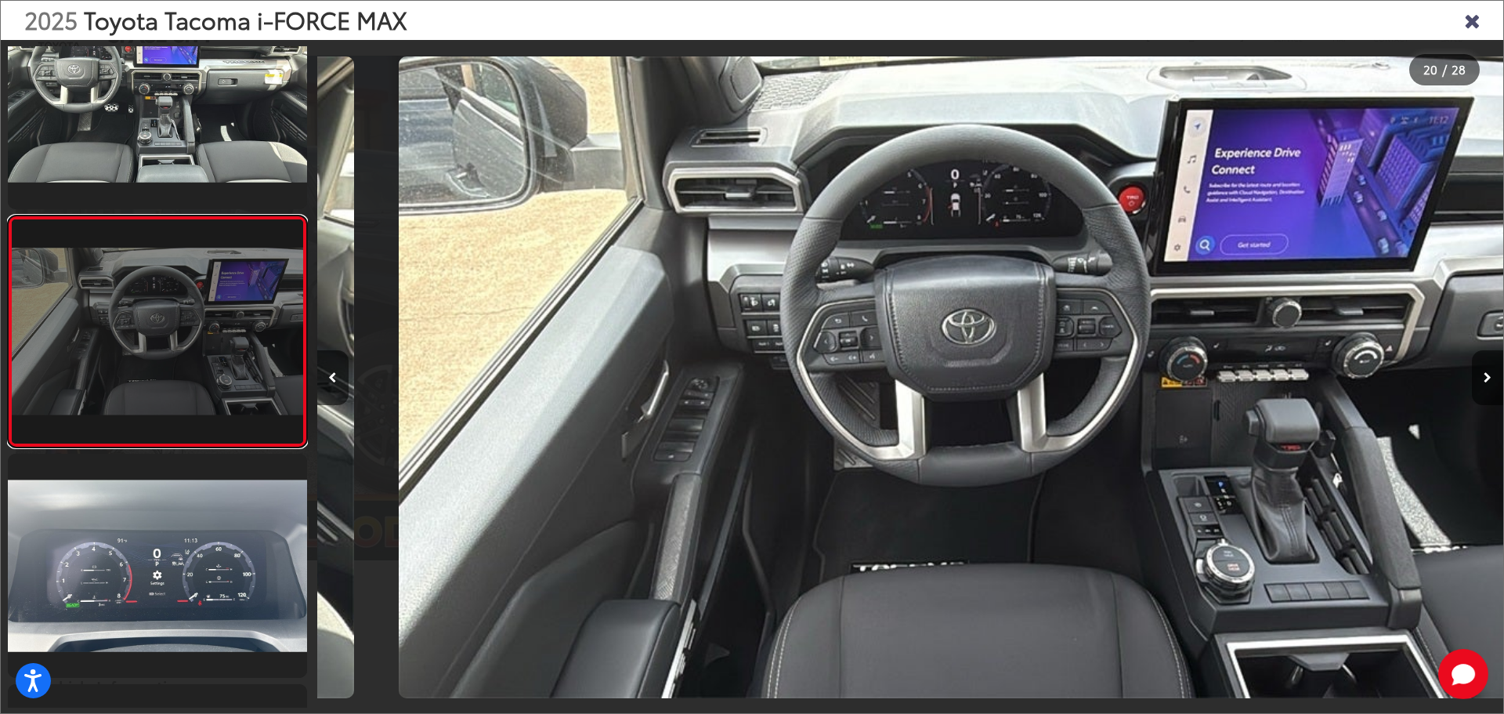
scroll to position [0, 22542]
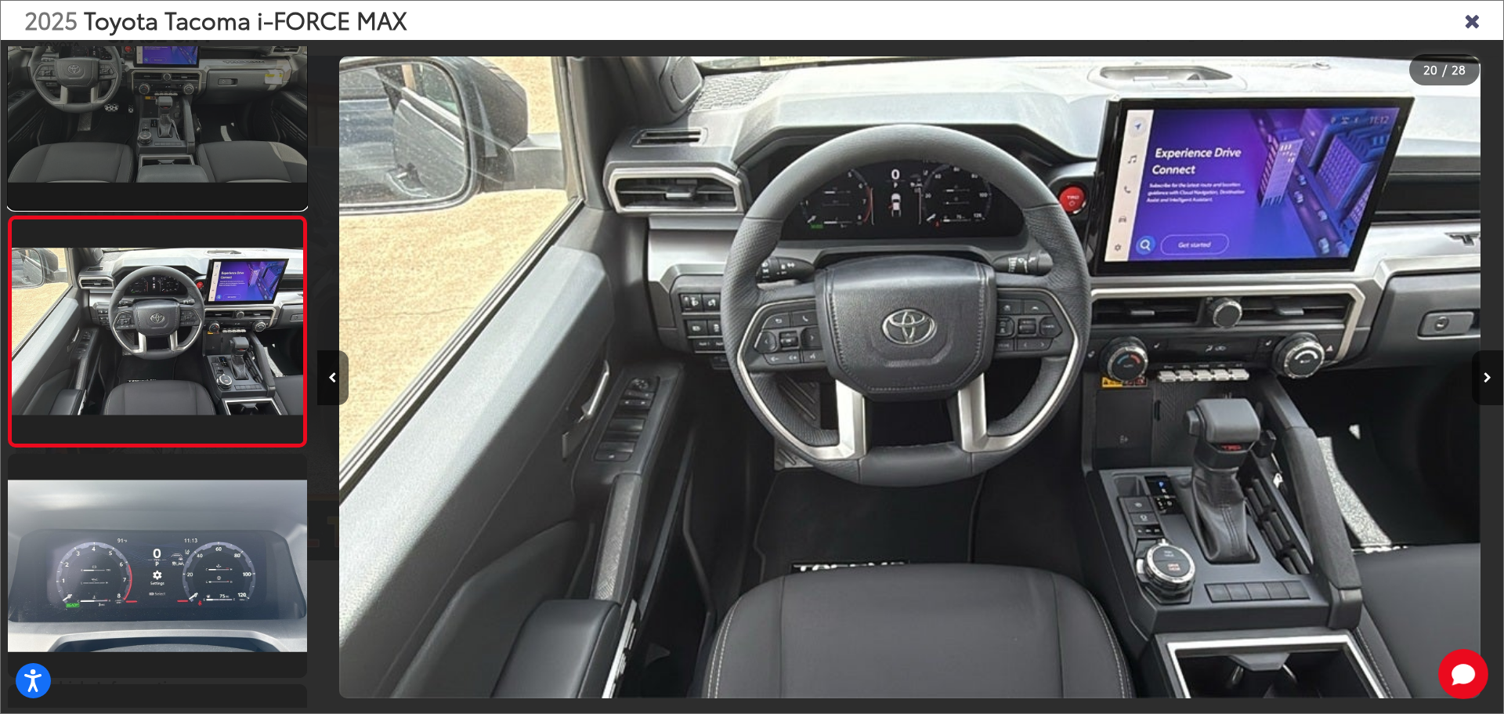
click at [146, 162] on link at bounding box center [157, 96] width 299 height 224
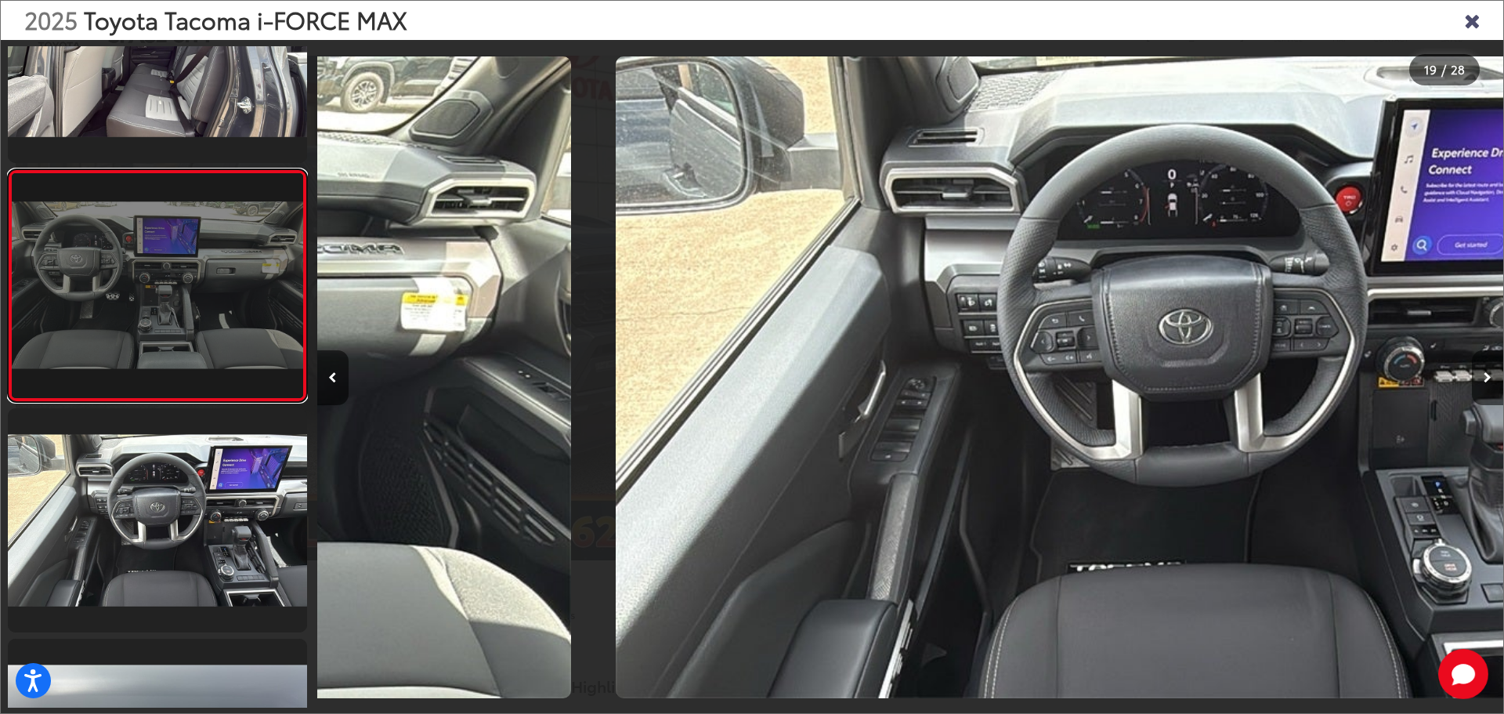
scroll to position [0, 0]
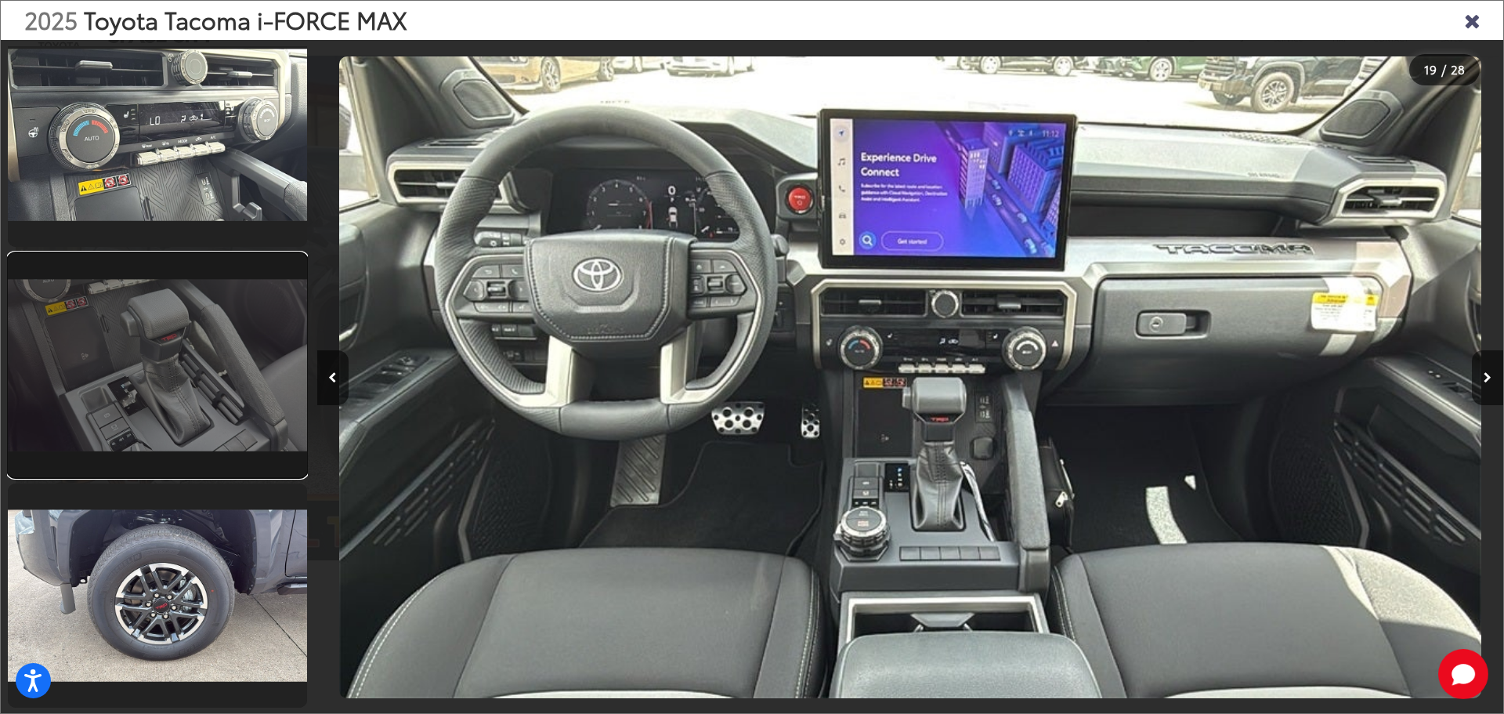
click at [187, 388] on link at bounding box center [157, 365] width 299 height 224
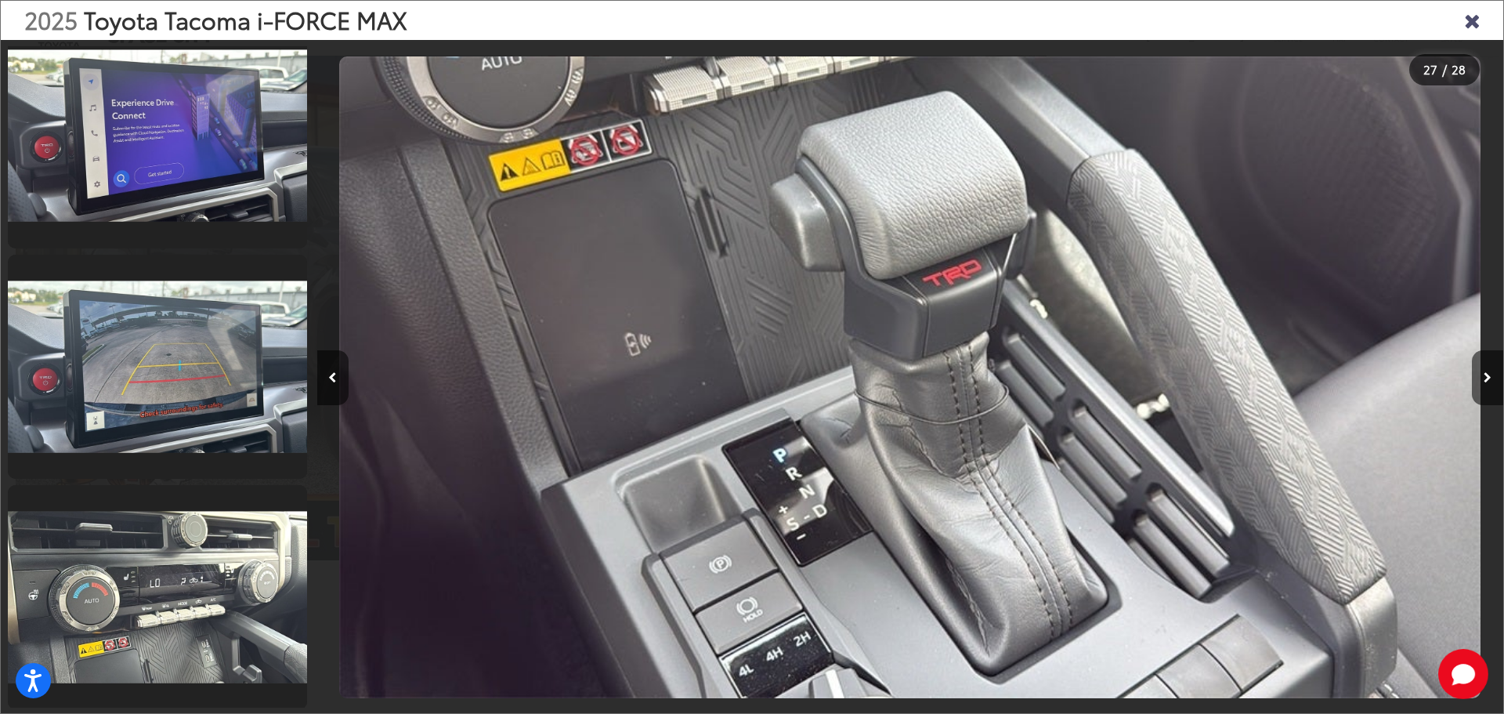
click at [1482, 17] on div "2025 Toyota Tacoma i-FORCE MAX" at bounding box center [752, 20] width 1503 height 39
click at [1480, 26] on icon "Close gallery" at bounding box center [1472, 19] width 16 height 20
